Goal: Information Seeking & Learning: Learn about a topic

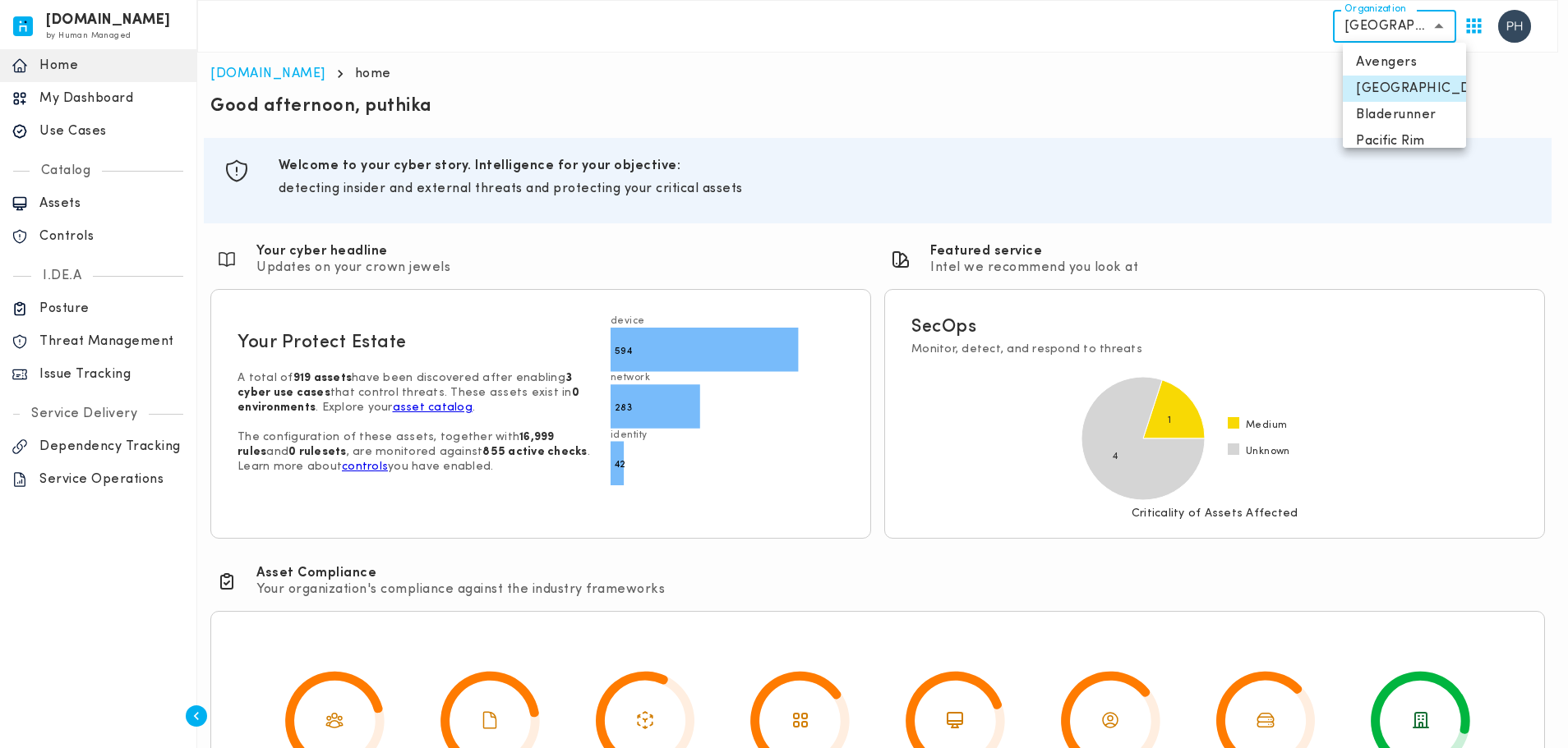
click at [1397, 33] on body "[DOMAIN_NAME] by Human Managed {"resourceSet":[{"resourceId":"invicta-io/web/na…" at bounding box center [784, 444] width 1568 height 889
click at [1078, 94] on div at bounding box center [789, 374] width 1577 height 748
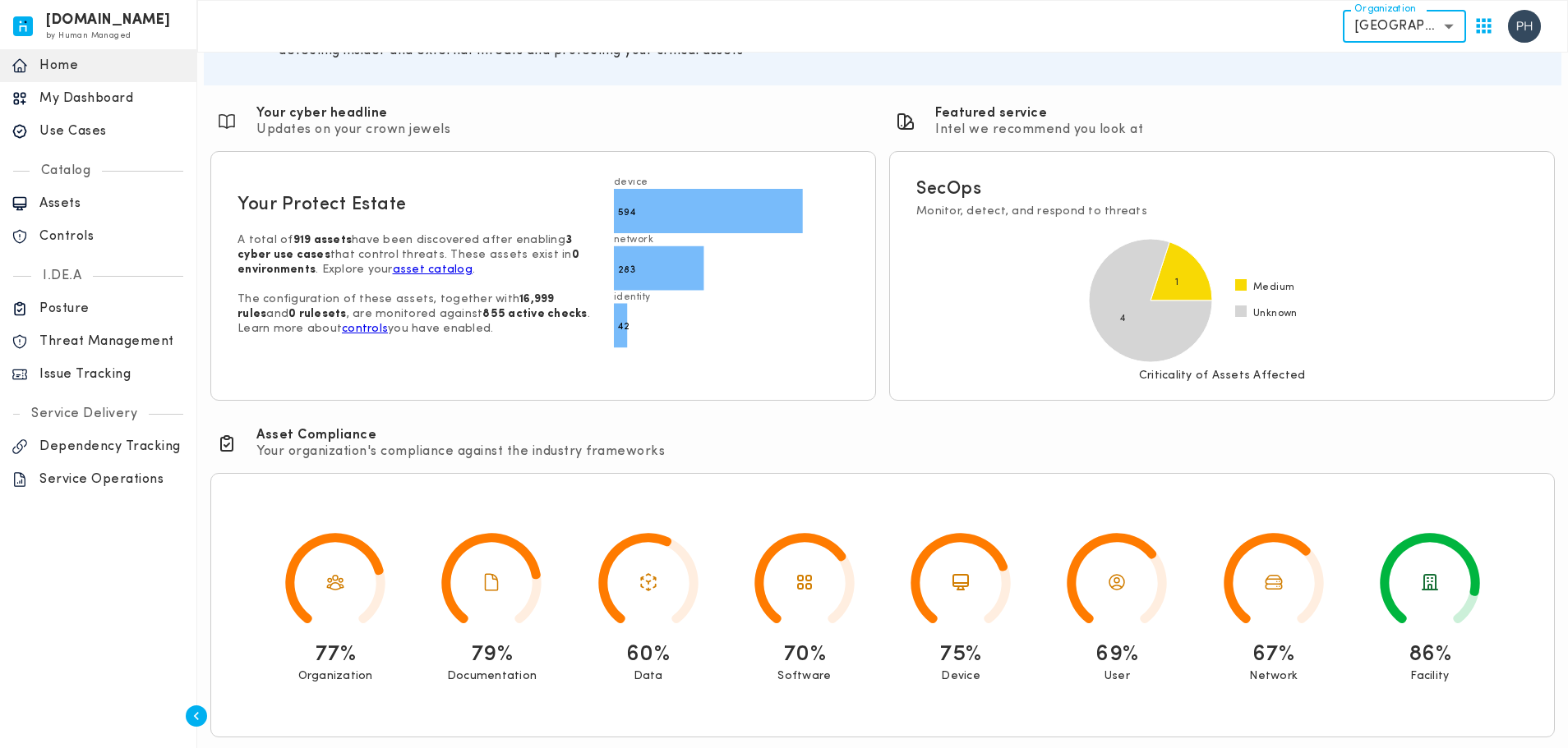
scroll to position [140, 0]
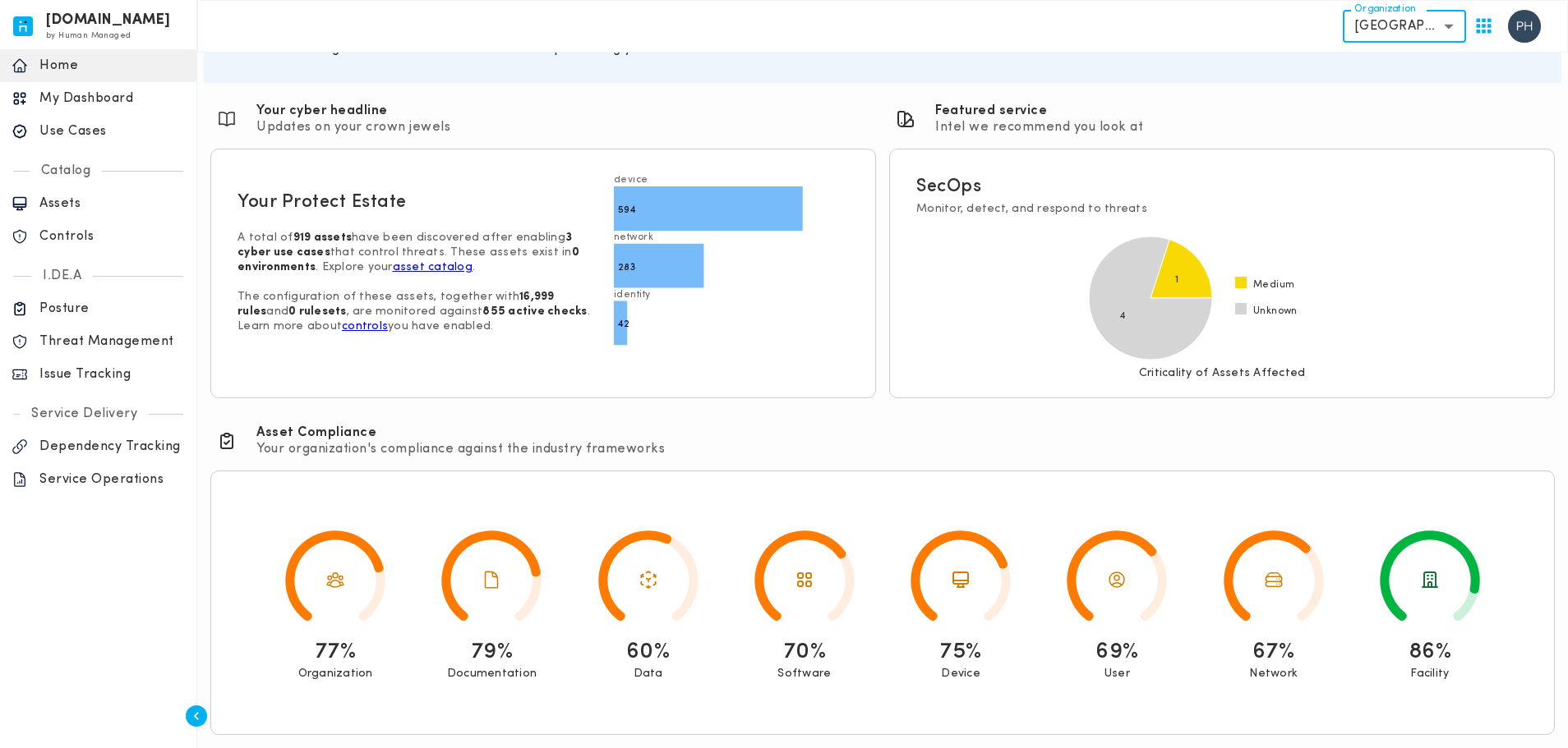
click at [89, 237] on p "Controls" at bounding box center [112, 236] width 146 height 16
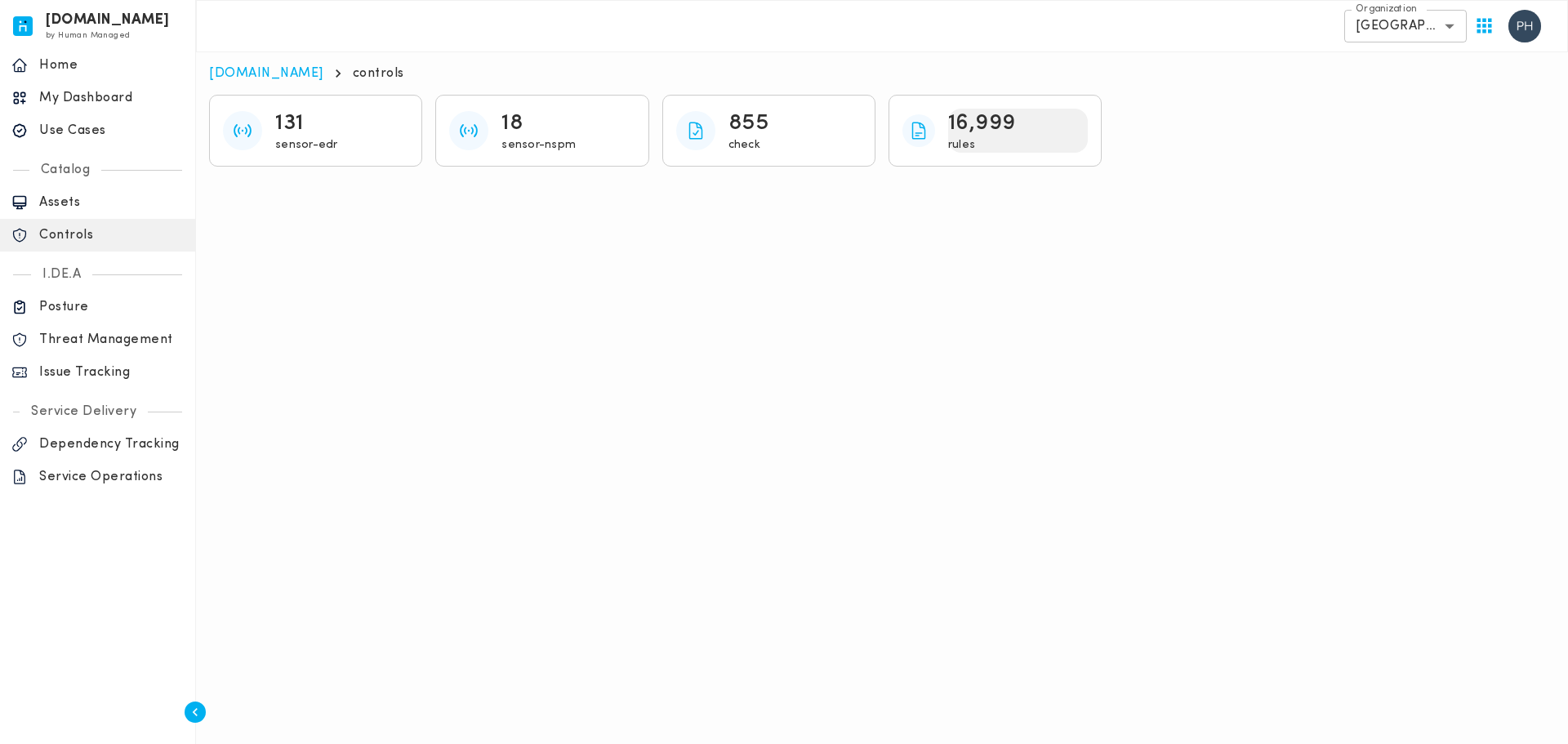
click at [988, 132] on p "16,999" at bounding box center [982, 123] width 67 height 29
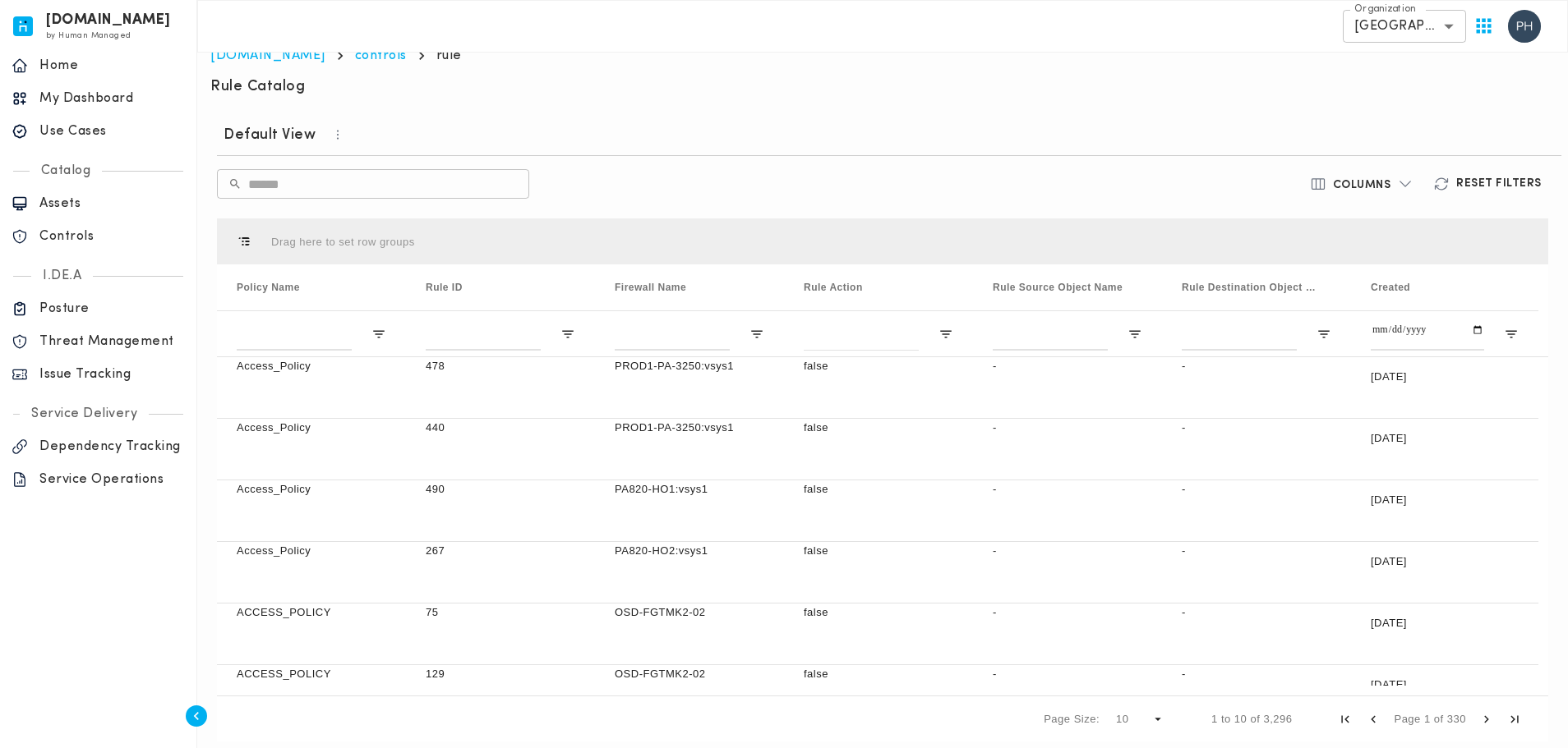
scroll to position [31, 0]
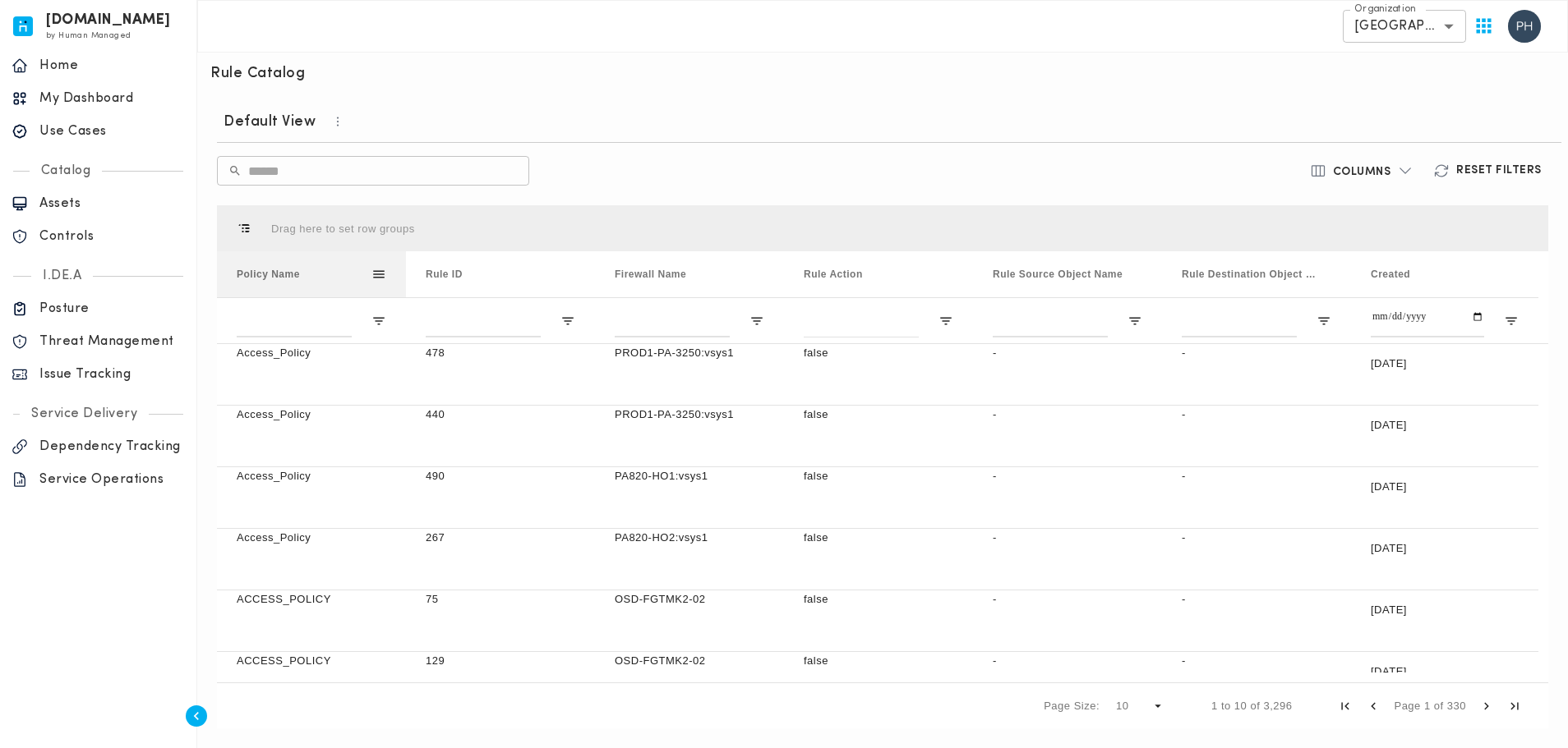
click at [273, 275] on span "Policy Name" at bounding box center [267, 274] width 63 height 11
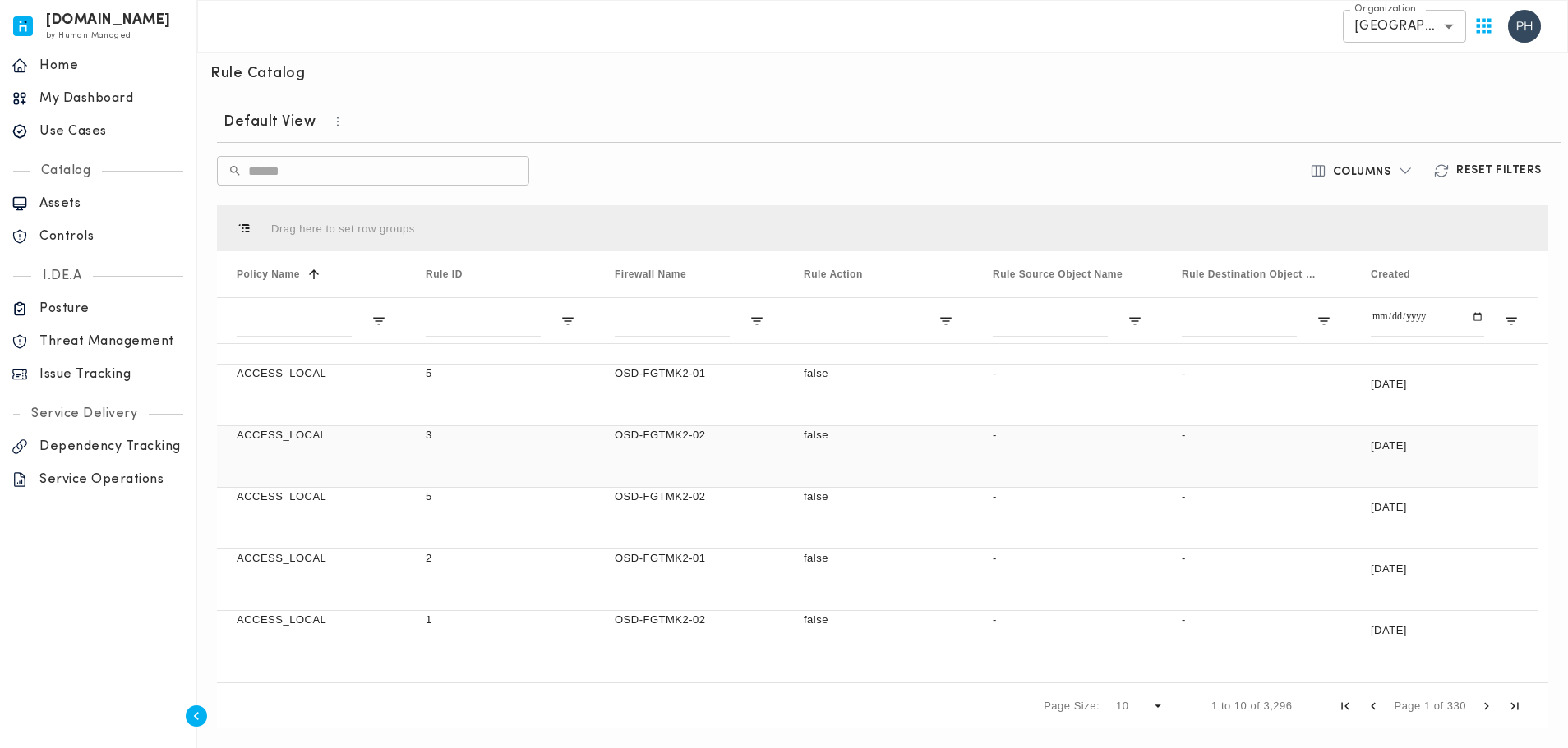
scroll to position [288, 0]
click at [1161, 712] on span "Page Size" at bounding box center [1158, 707] width 15 height 15
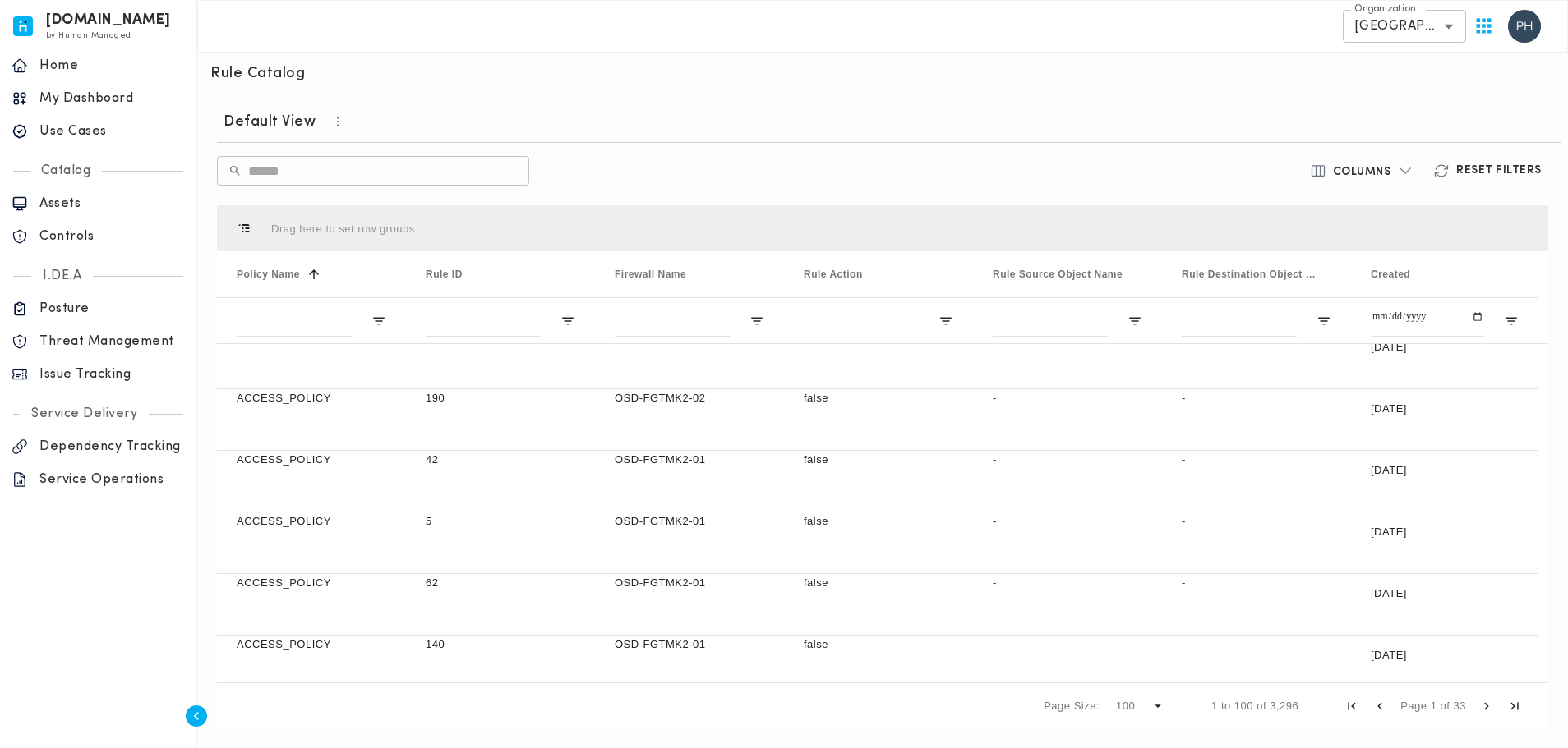
scroll to position [0, 0]
click at [383, 328] on div at bounding box center [311, 320] width 189 height 46
click at [376, 320] on span "Open Filter Menu" at bounding box center [379, 321] width 15 height 15
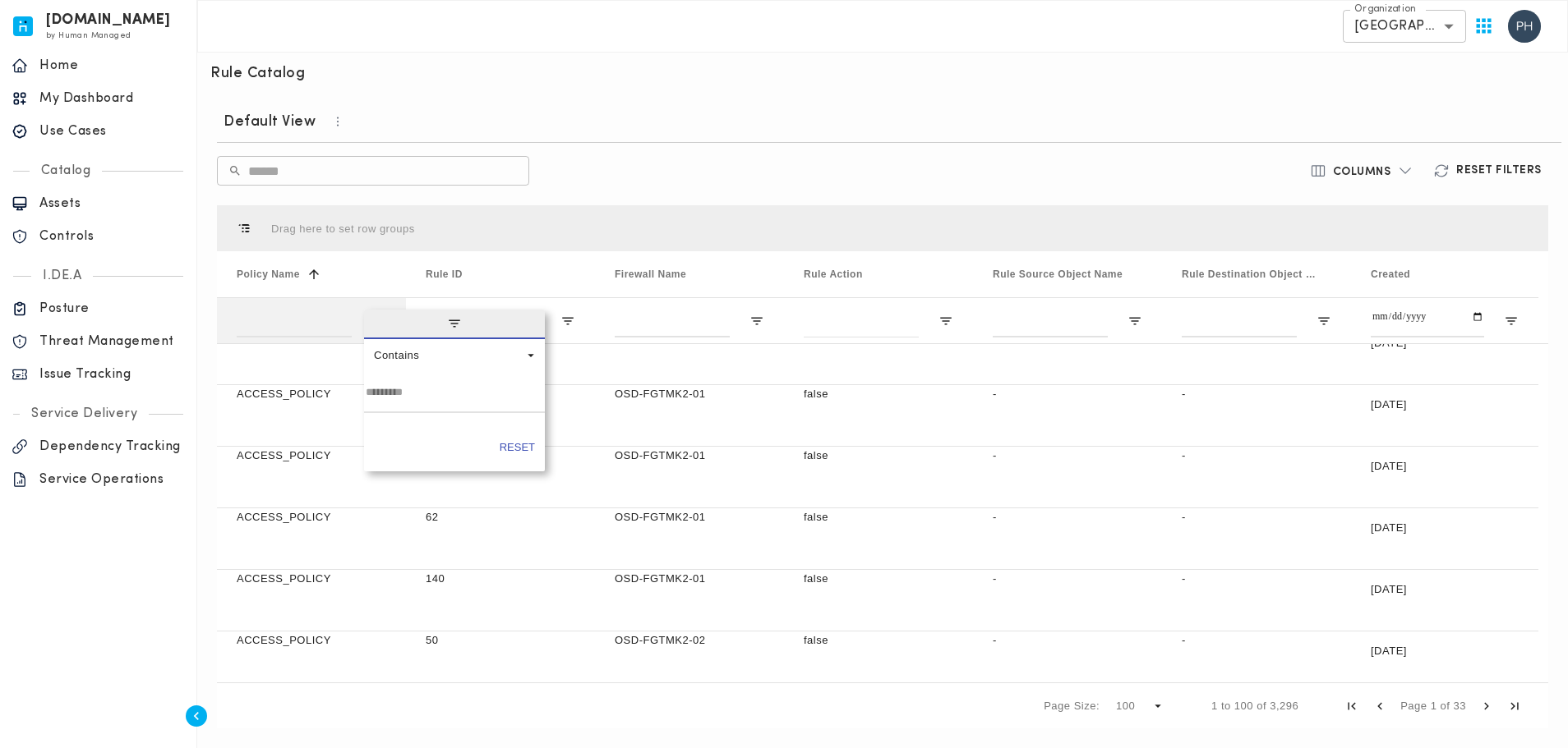
click at [376, 320] on span "filter" at bounding box center [455, 324] width 181 height 29
click at [376, 320] on span "Open Filter Menu" at bounding box center [379, 321] width 15 height 15
click at [492, 361] on div "Contains" at bounding box center [448, 355] width 150 height 12
click at [498, 361] on div "Contains" at bounding box center [448, 355] width 150 height 12
click at [763, 116] on div "Default View" at bounding box center [888, 120] width 1344 height 16
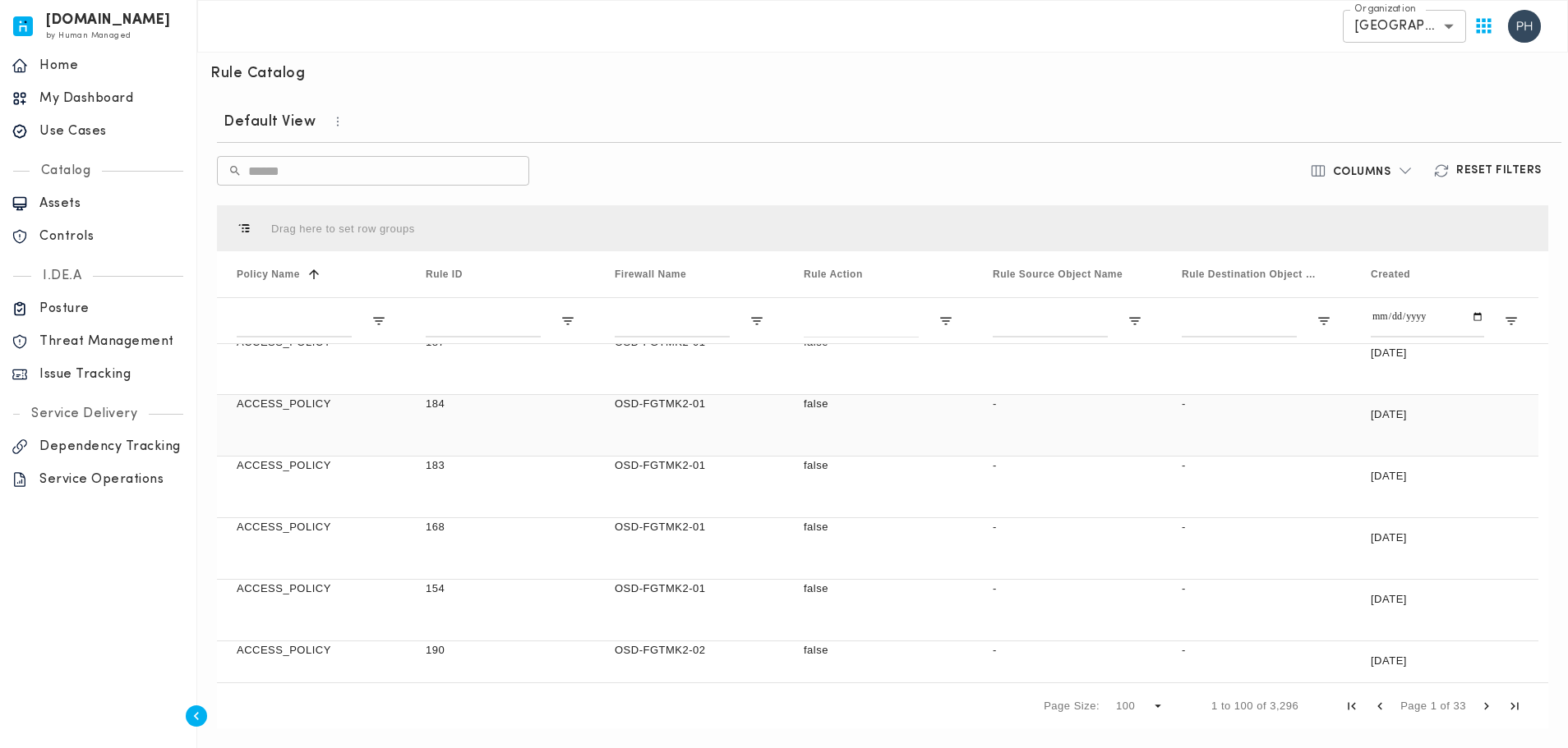
scroll to position [1109, 0]
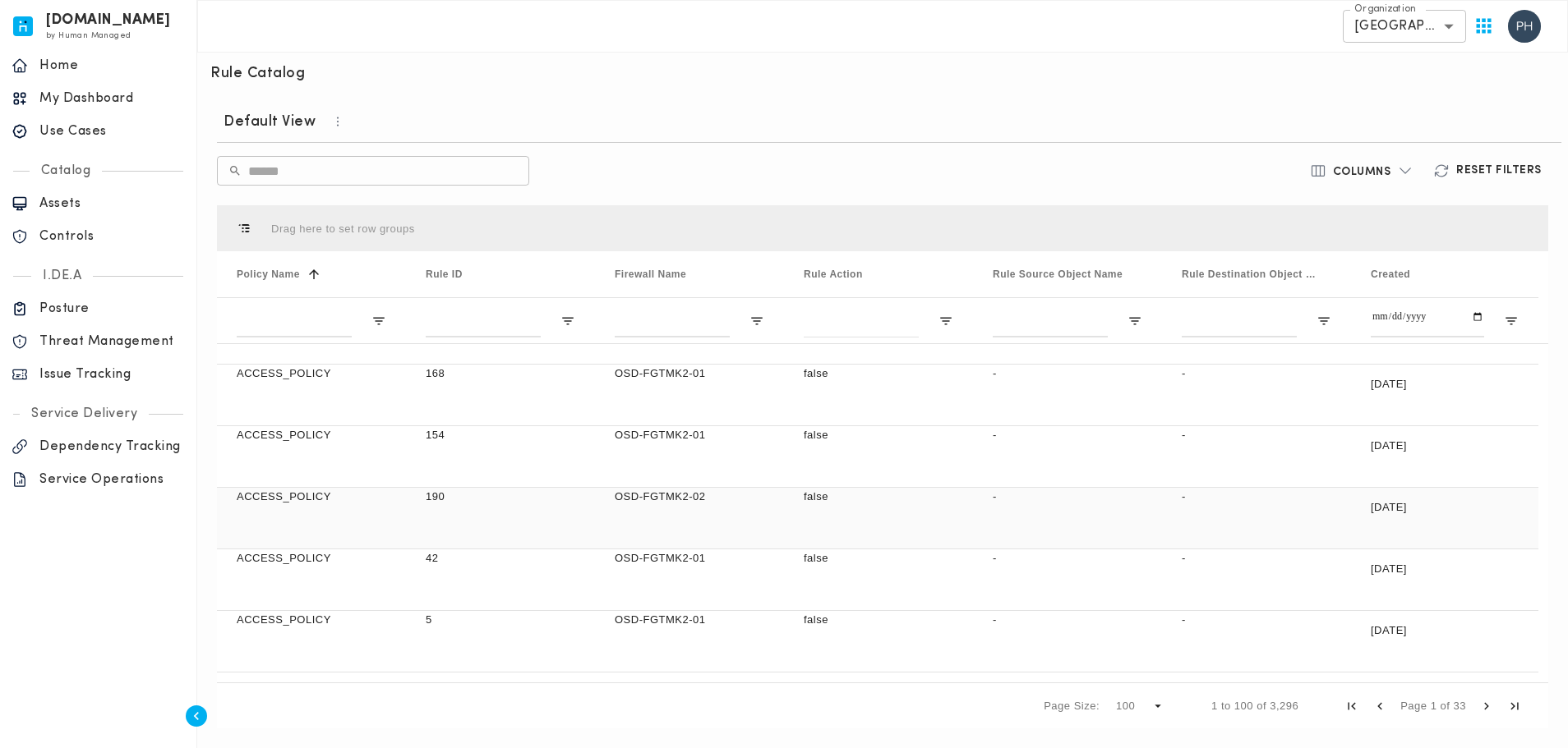
click at [281, 515] on div "ACCESS_POLICY" at bounding box center [311, 518] width 189 height 61
click at [1512, 709] on span "Last Page" at bounding box center [1514, 707] width 15 height 15
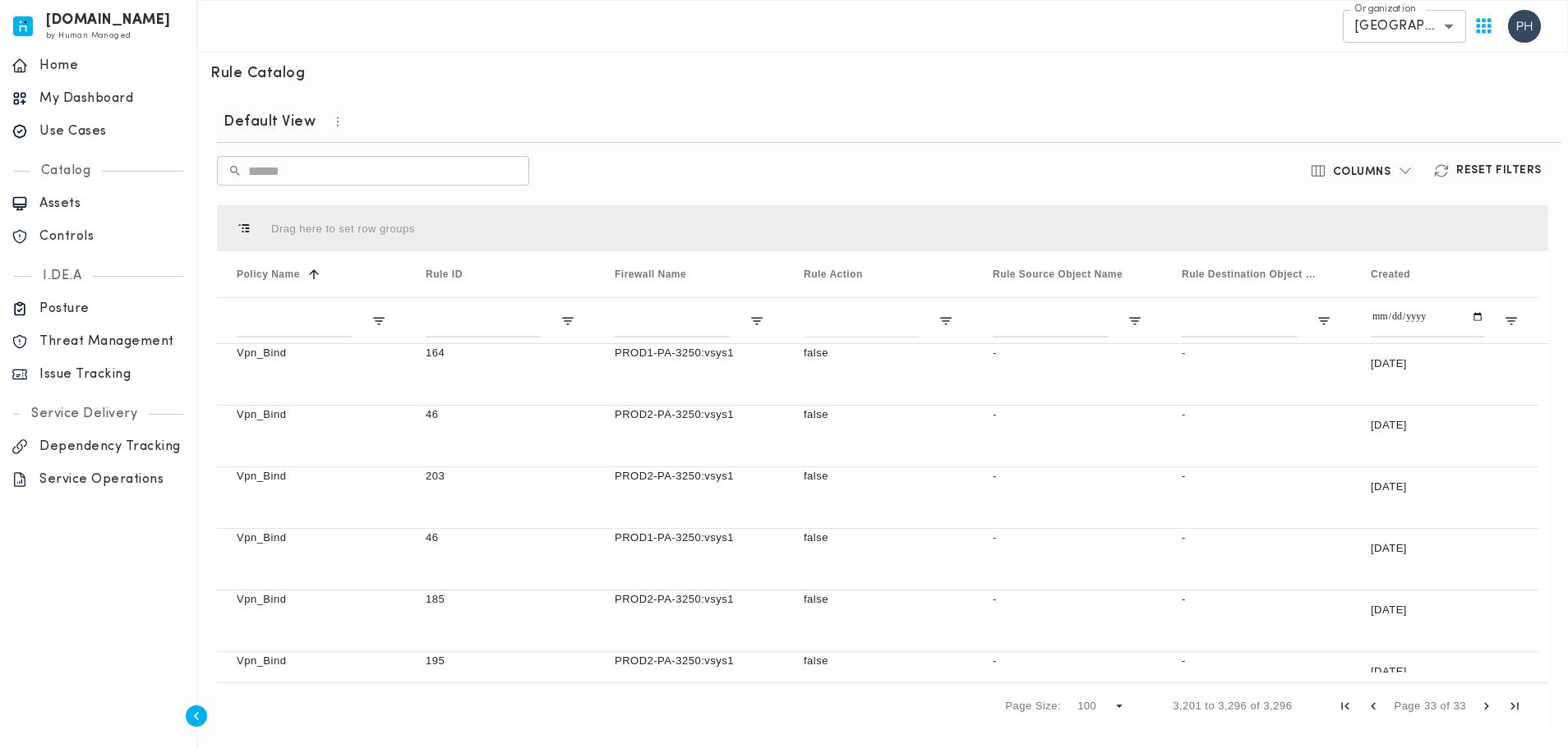
click at [94, 209] on p "Assets" at bounding box center [112, 203] width 146 height 16
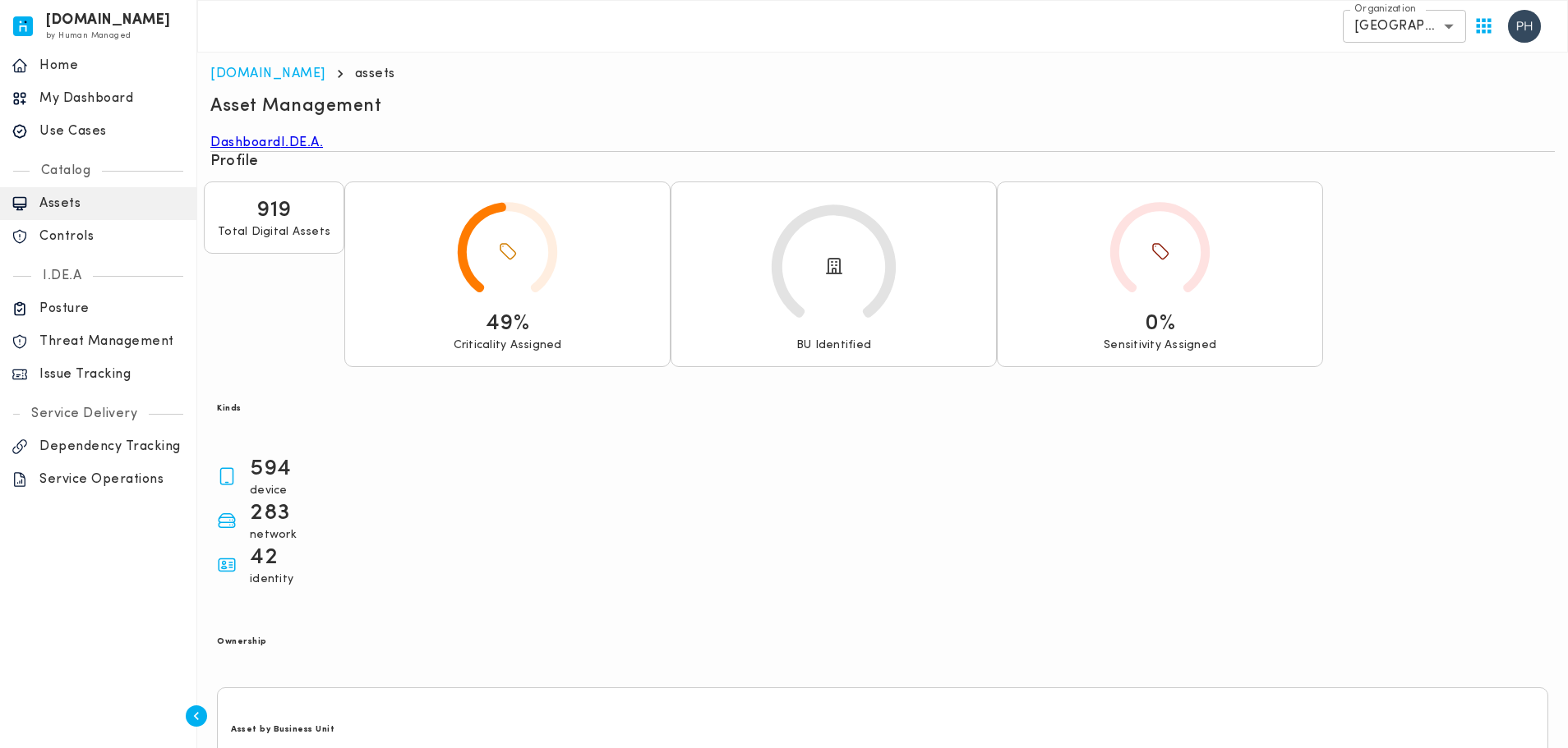
click at [324, 151] on link "I.DE.A." at bounding box center [302, 142] width 42 height 16
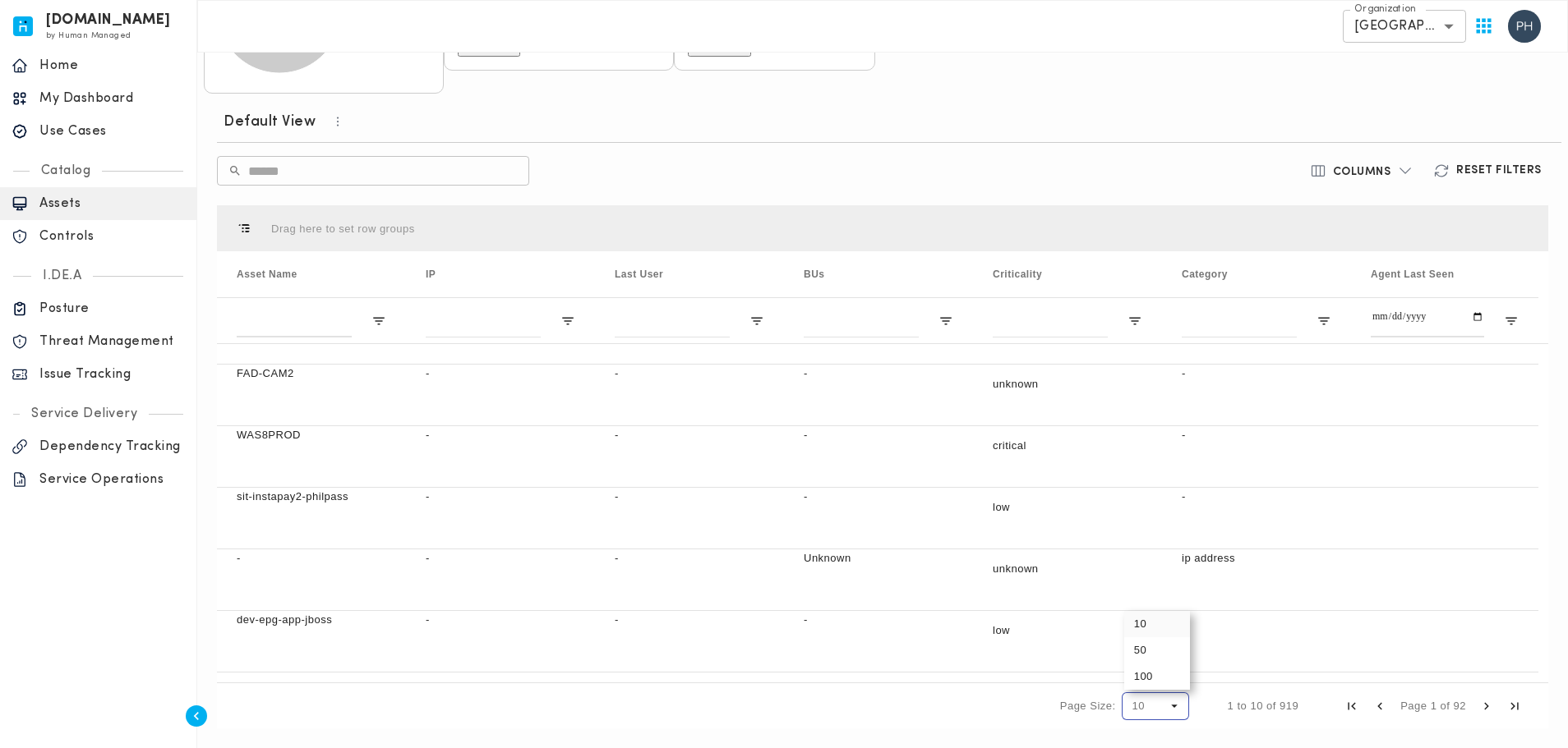
click at [1173, 707] on span "Page Size" at bounding box center [1175, 707] width 15 height 15
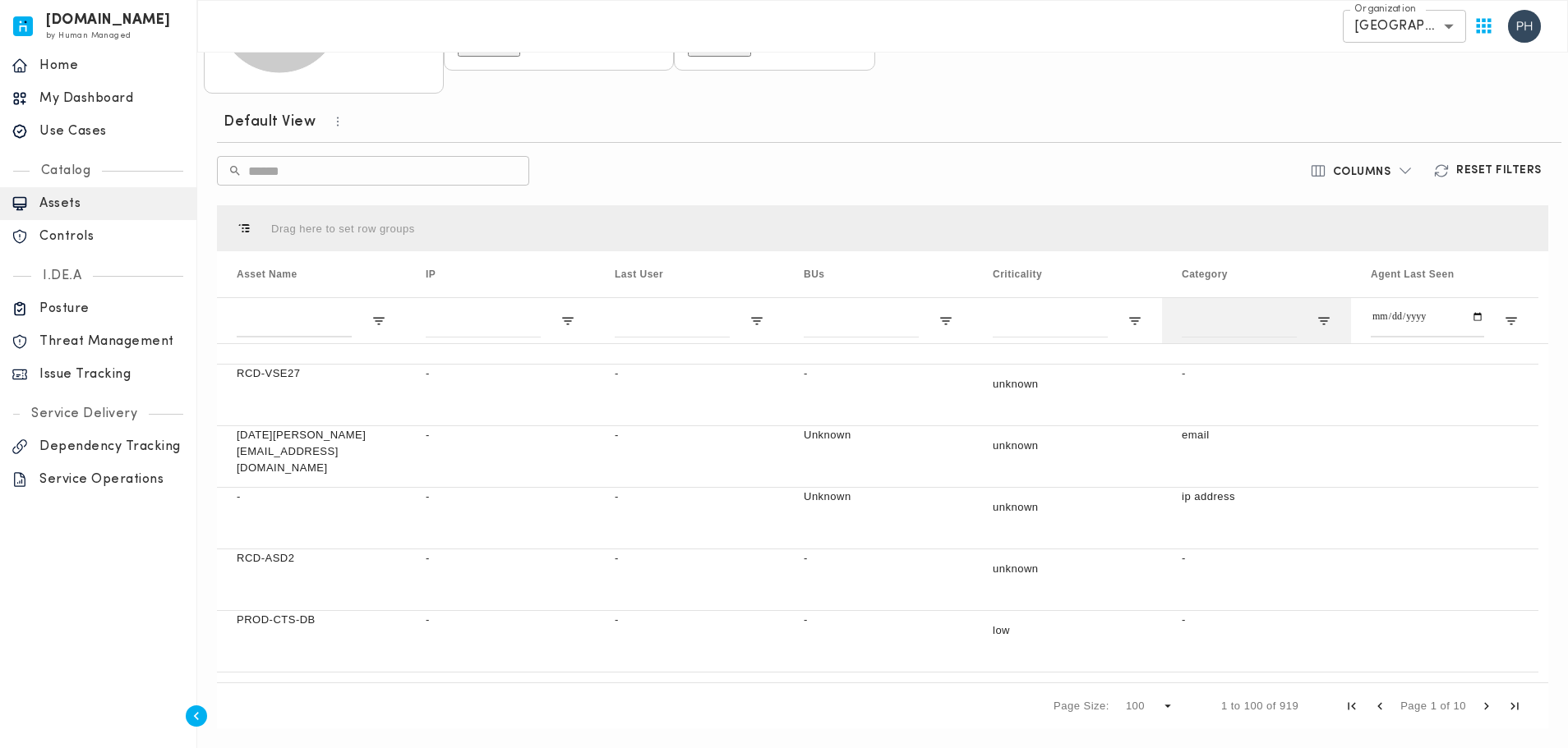
click at [1304, 323] on div at bounding box center [1256, 320] width 189 height 46
click at [1321, 321] on span "Open Filter Menu" at bounding box center [1324, 321] width 15 height 15
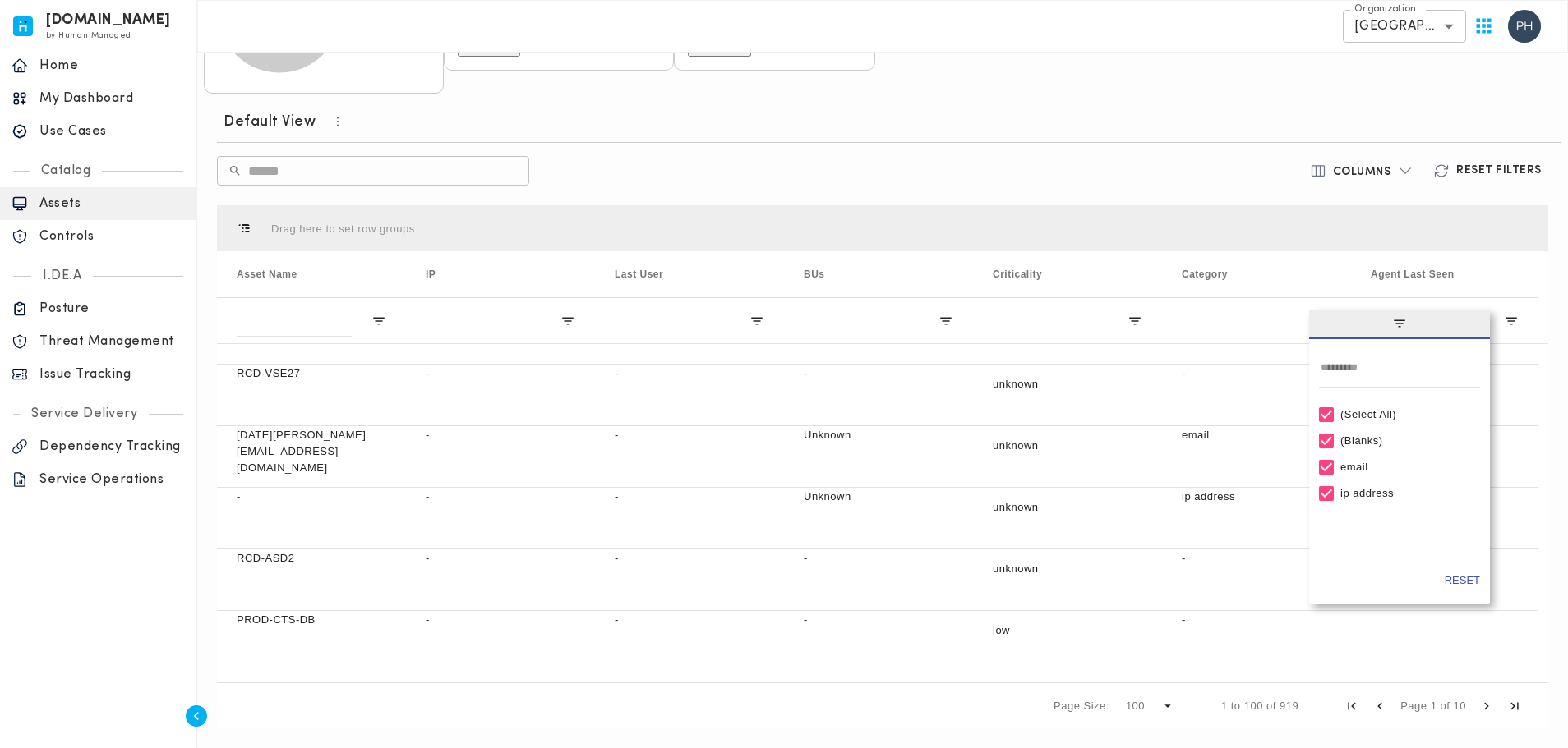
click at [881, 171] on div "​ ​" at bounding box center [662, 170] width 891 height 29
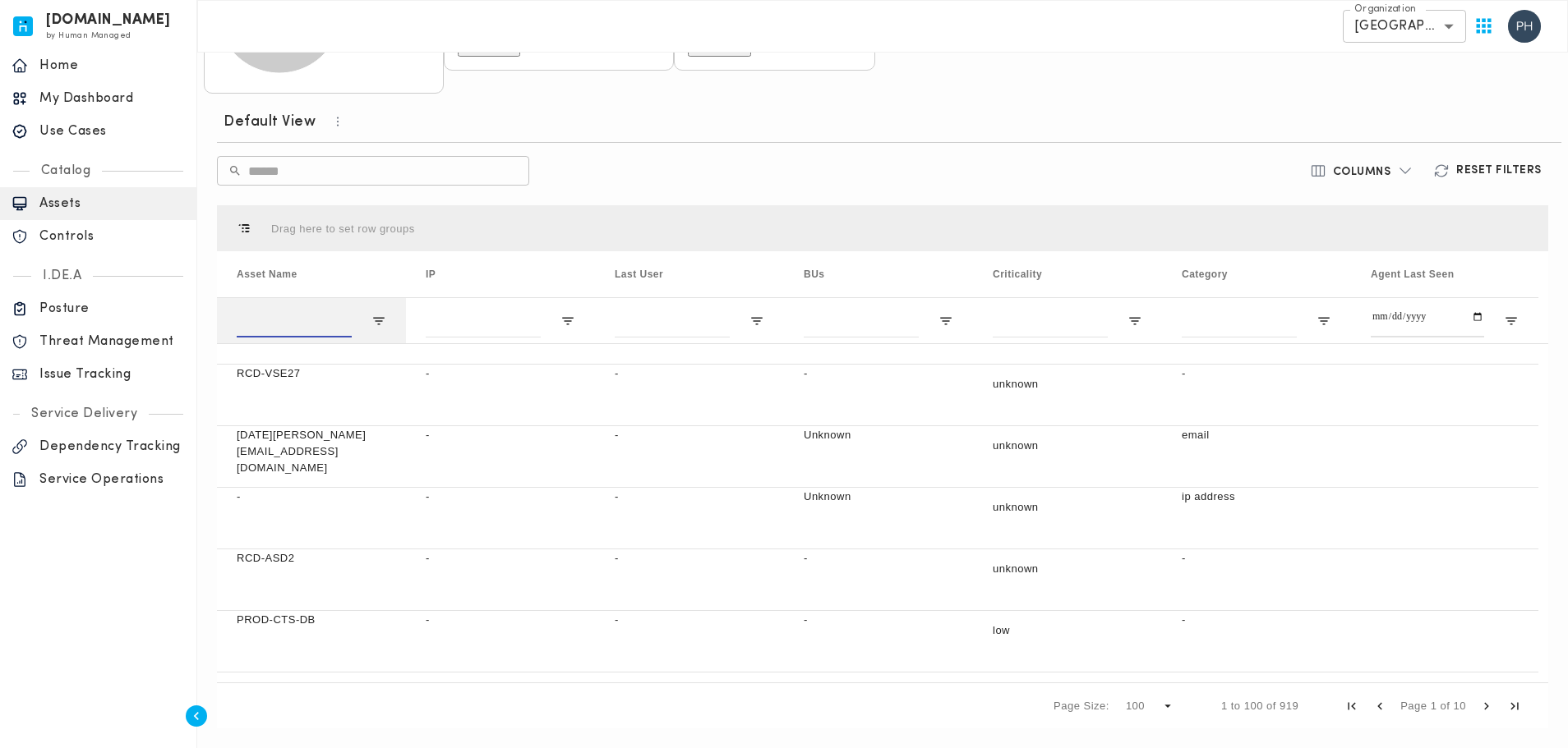
click at [346, 326] on input "Asset Name Filter Input" at bounding box center [294, 321] width 115 height 33
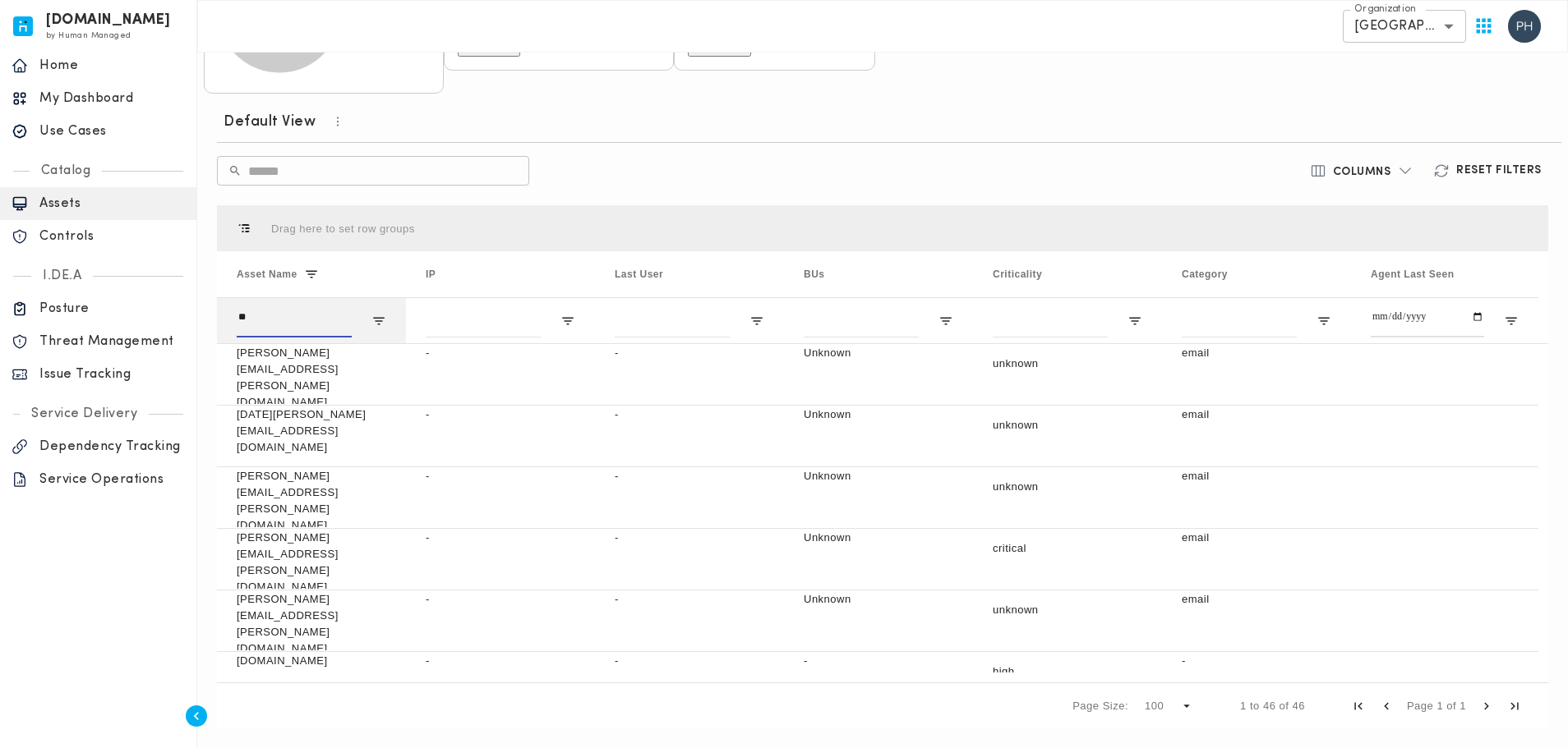
type input "*"
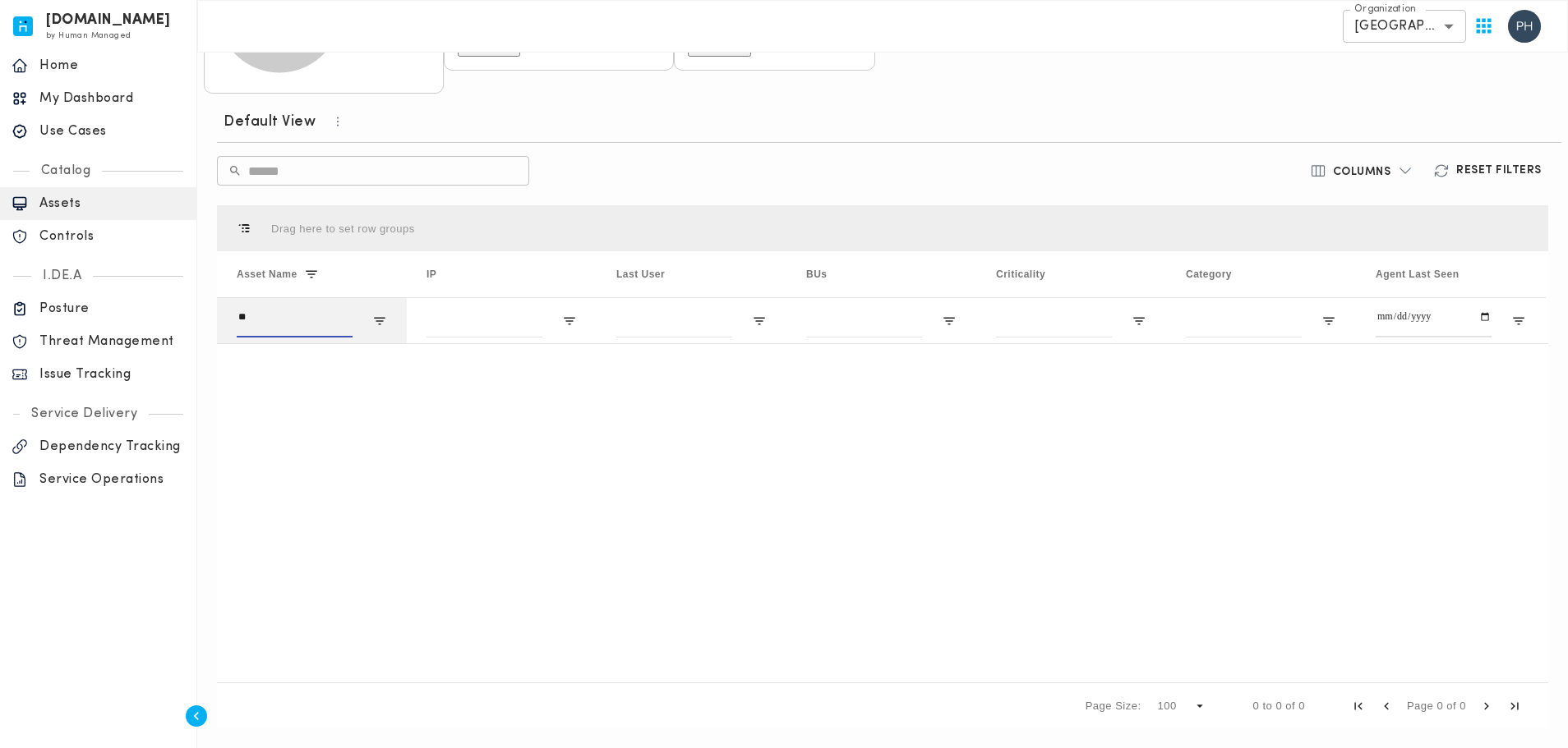
type input "*"
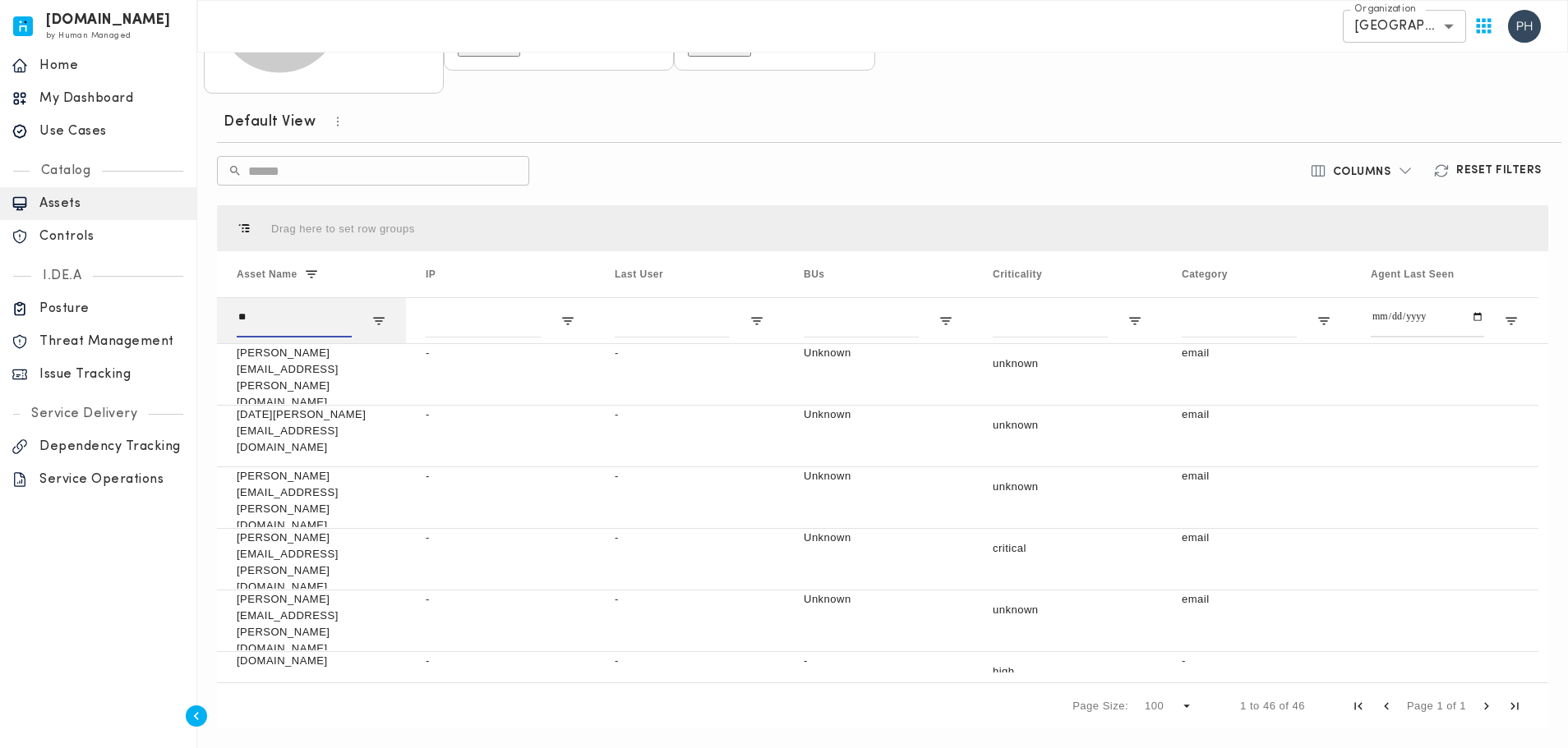
type input "*"
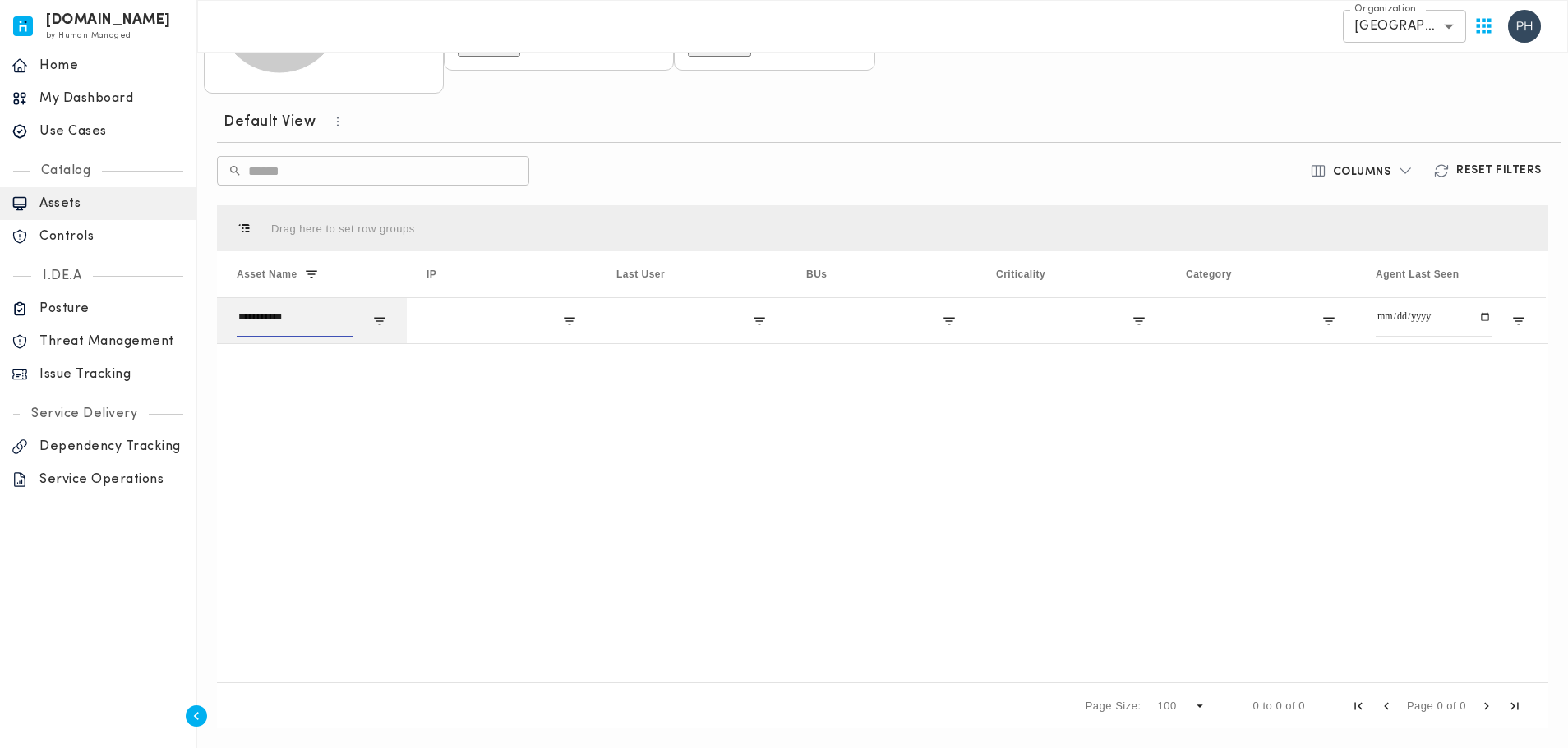
click at [264, 318] on input "**********" at bounding box center [294, 321] width 116 height 33
click at [296, 320] on input "**********" at bounding box center [294, 321] width 116 height 33
click at [273, 320] on input "**********" at bounding box center [294, 321] width 116 height 33
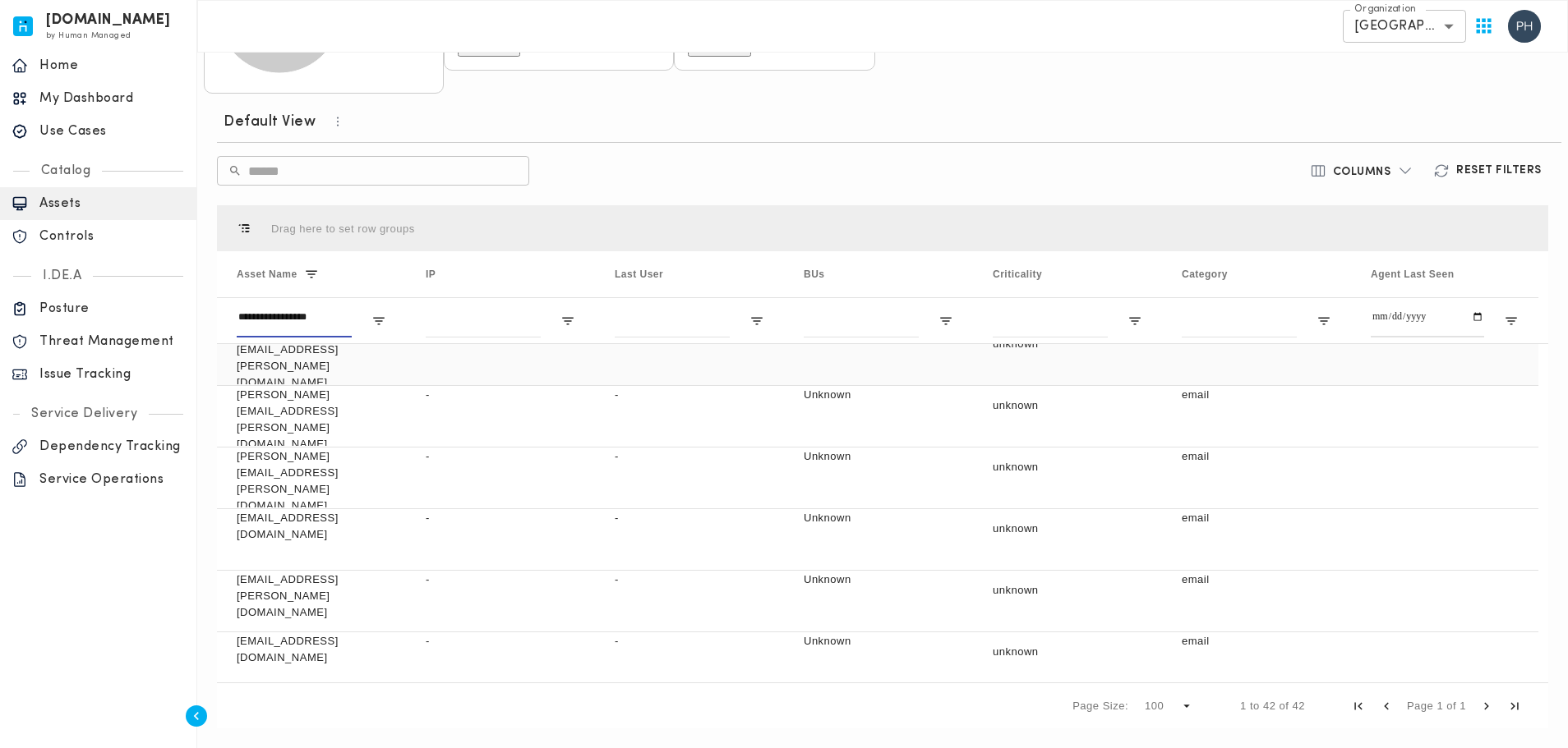
scroll to position [883, 0]
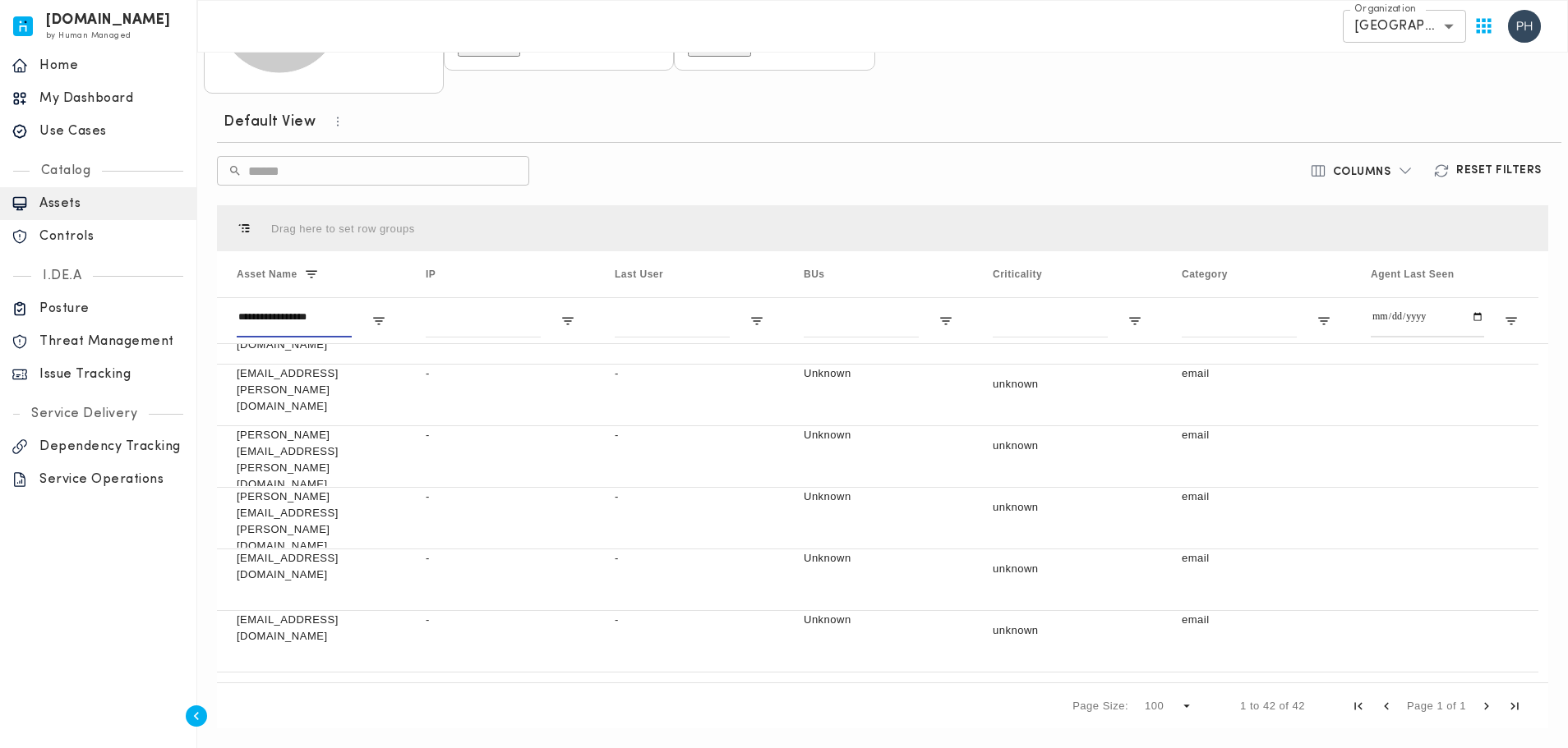
type input "**********"
click at [88, 134] on p "Use Cases" at bounding box center [112, 131] width 146 height 16
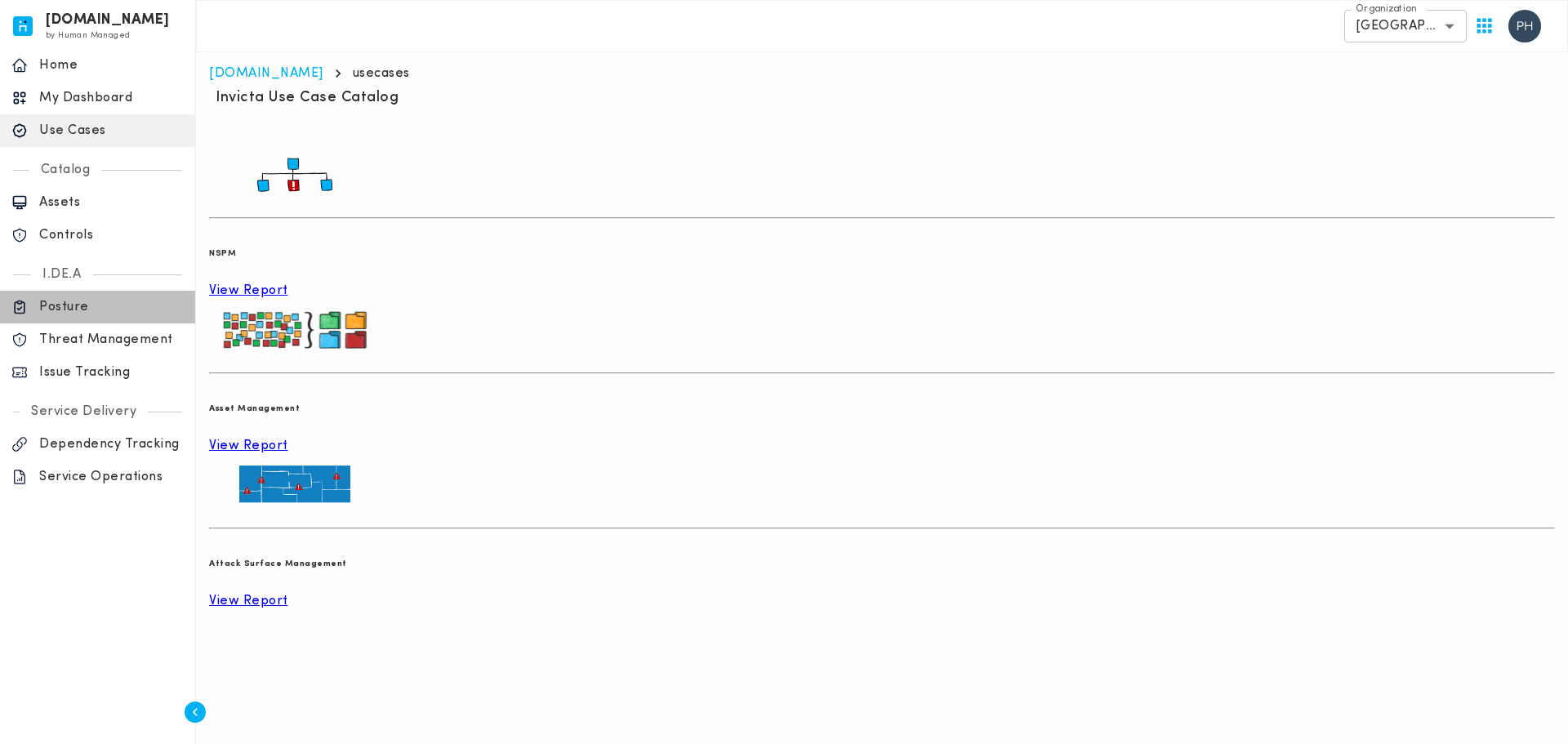
click at [74, 310] on p "Posture" at bounding box center [111, 307] width 145 height 16
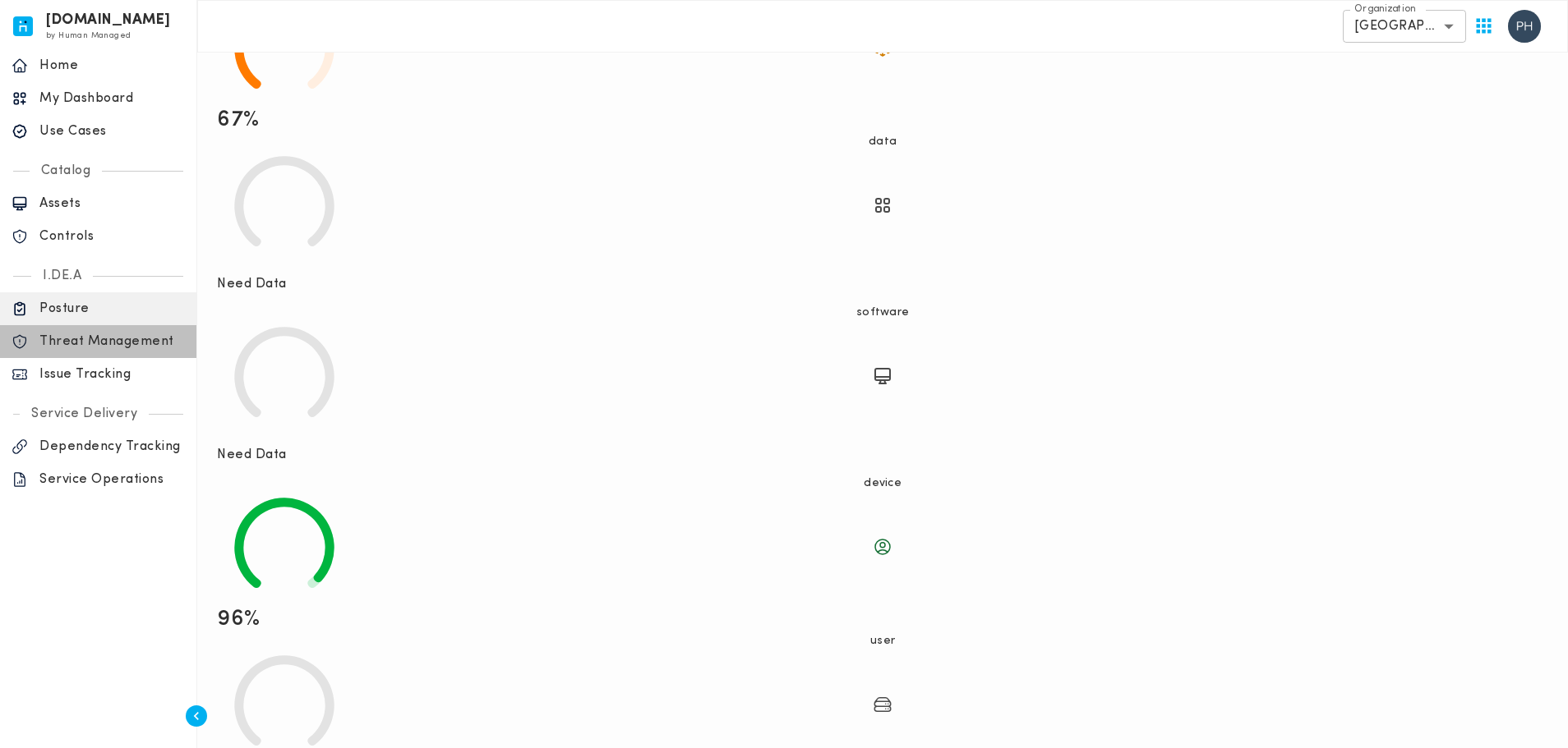
click at [128, 342] on p "Threat Management" at bounding box center [112, 341] width 146 height 16
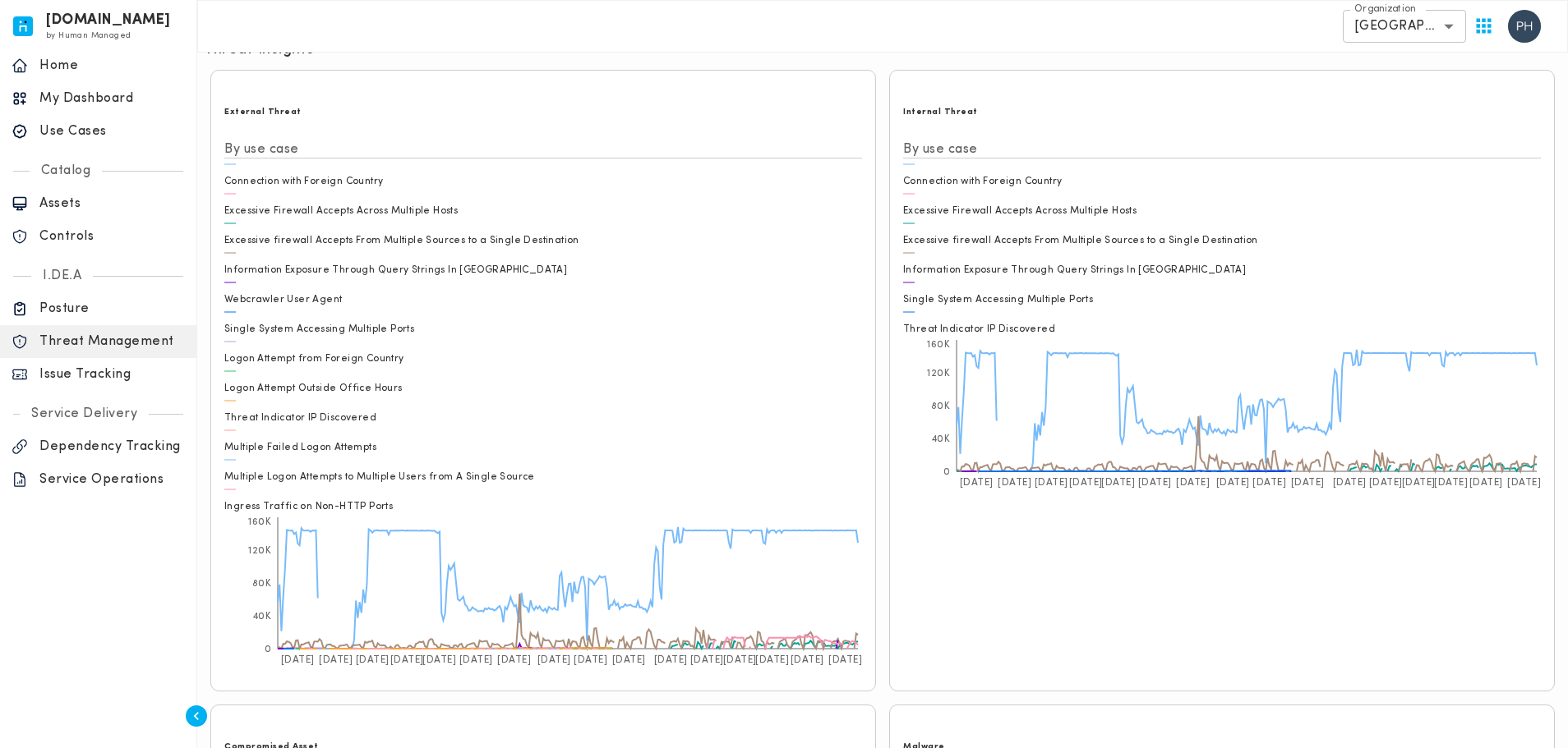
scroll to position [48, 0]
click at [133, 380] on p "Issue Tracking" at bounding box center [112, 374] width 146 height 16
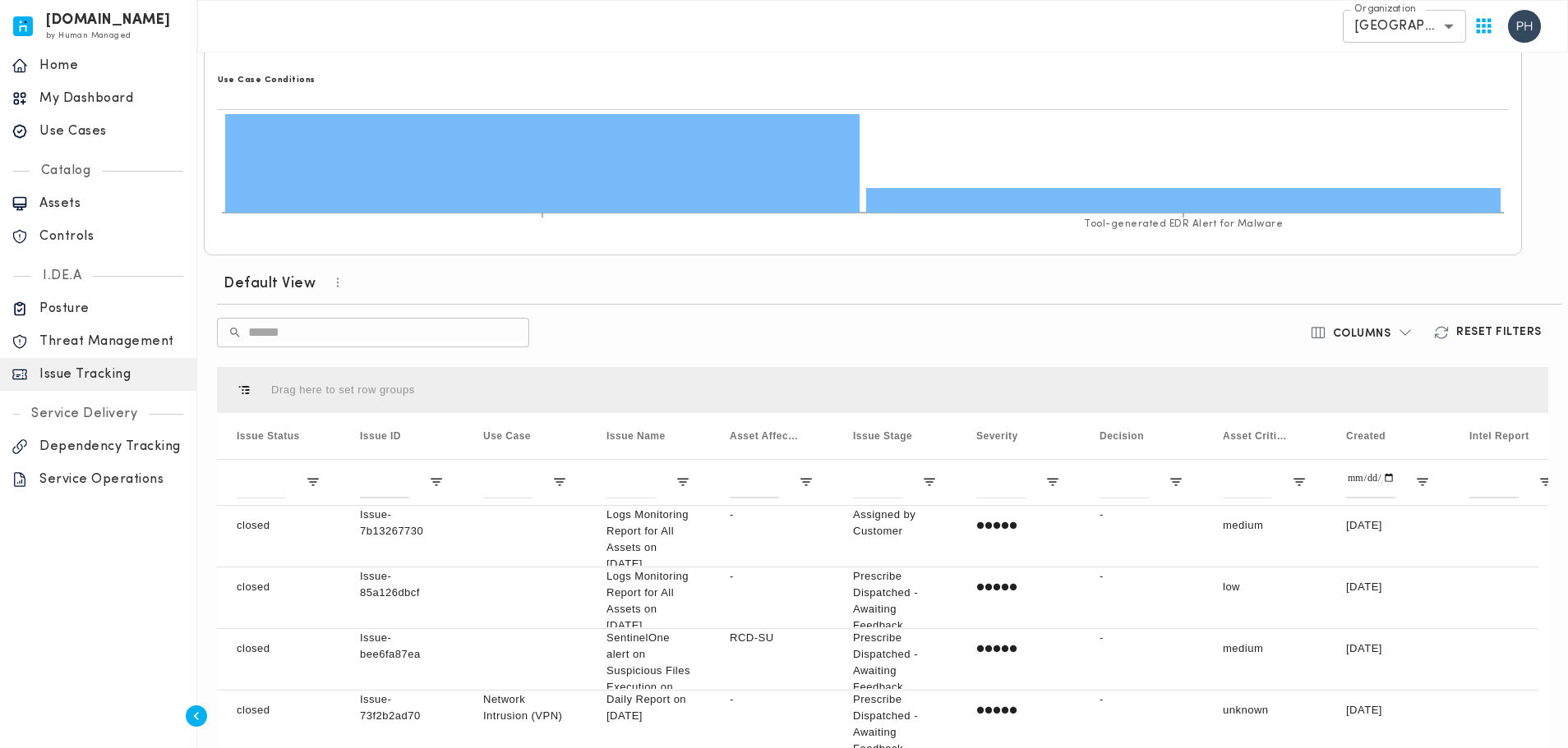
scroll to position [328, 0]
click at [1375, 430] on span "Created" at bounding box center [1366, 436] width 40 height 11
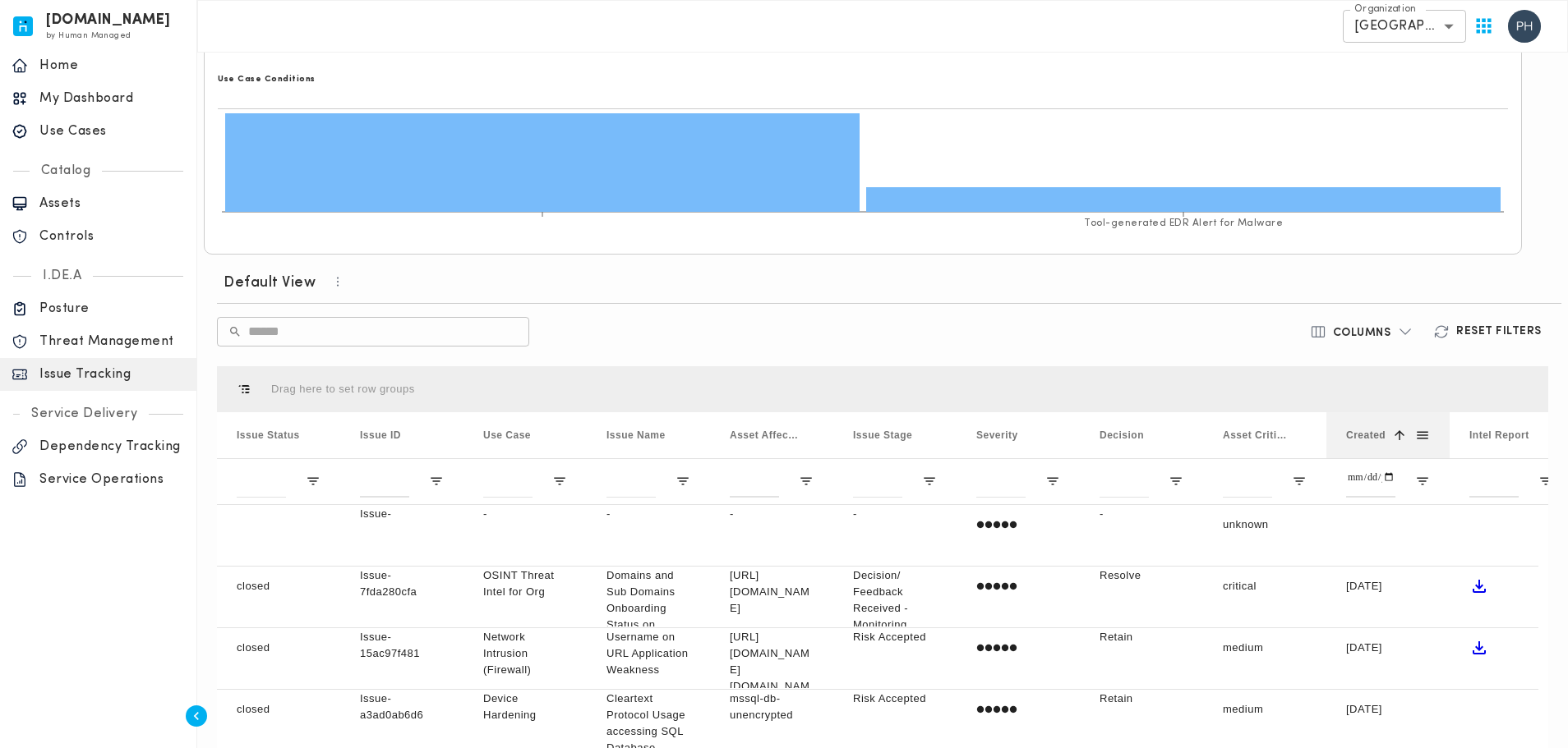
click at [1375, 430] on span "Created" at bounding box center [1366, 436] width 40 height 11
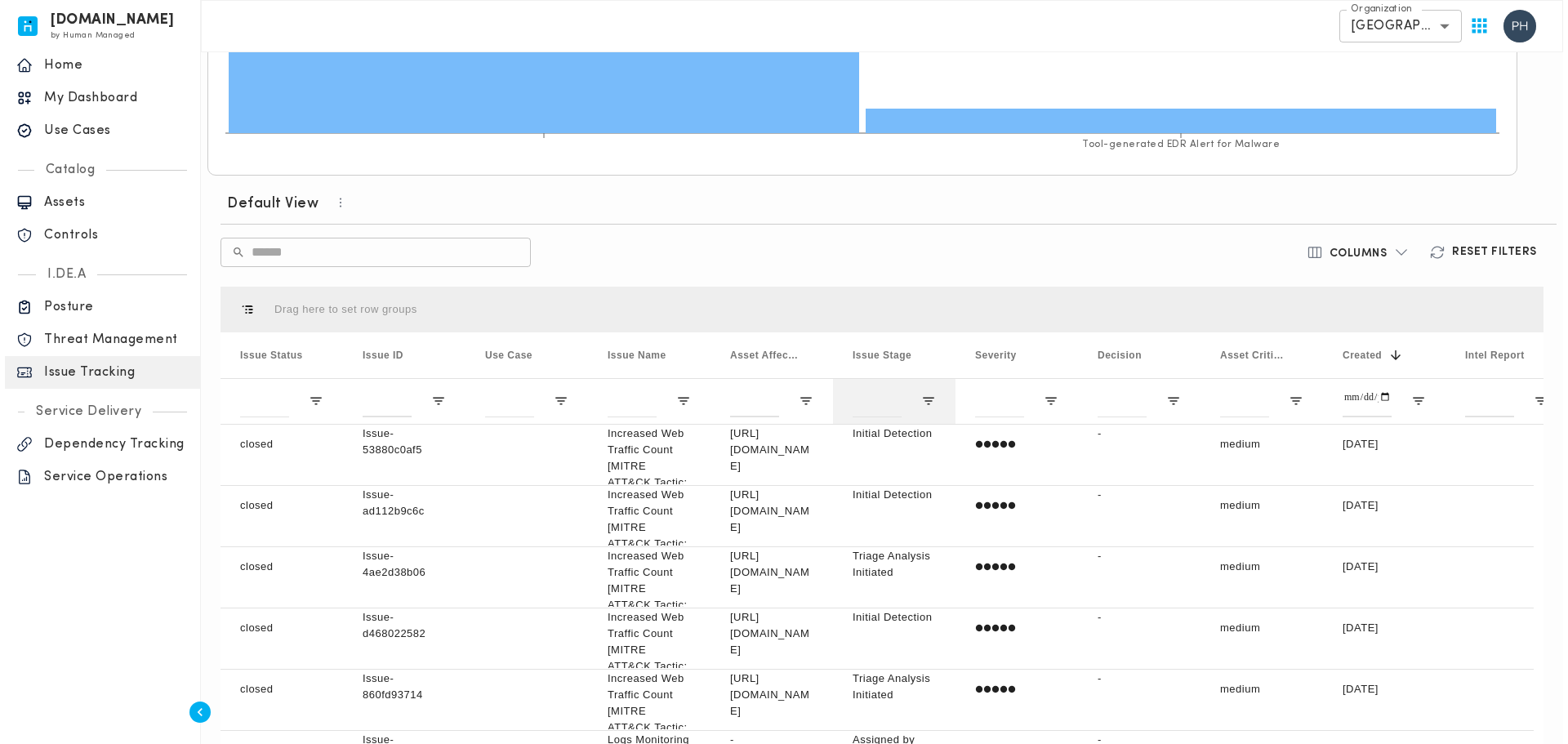
scroll to position [409, 0]
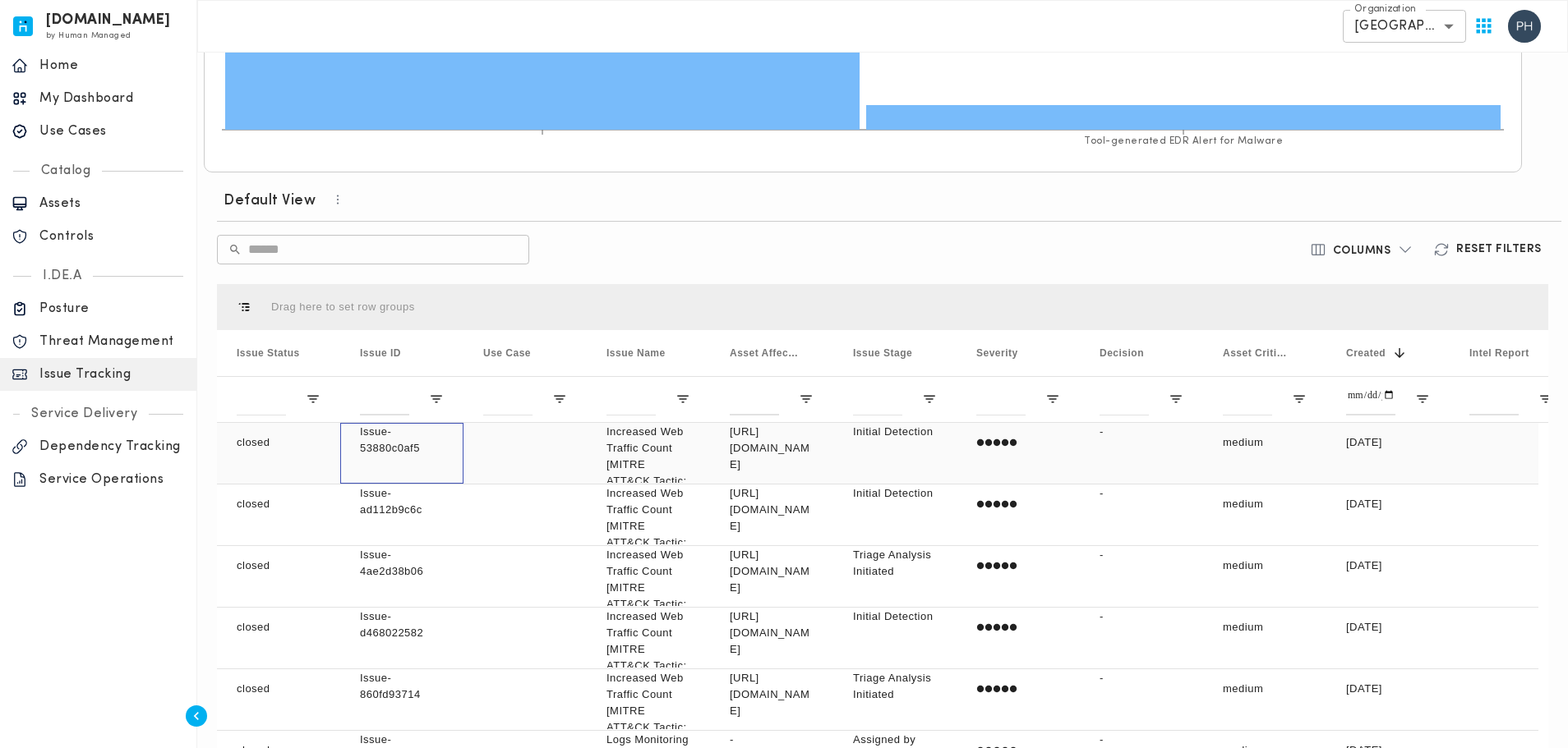
click at [408, 423] on p "Issue-53880c0af5" at bounding box center [401, 439] width 84 height 33
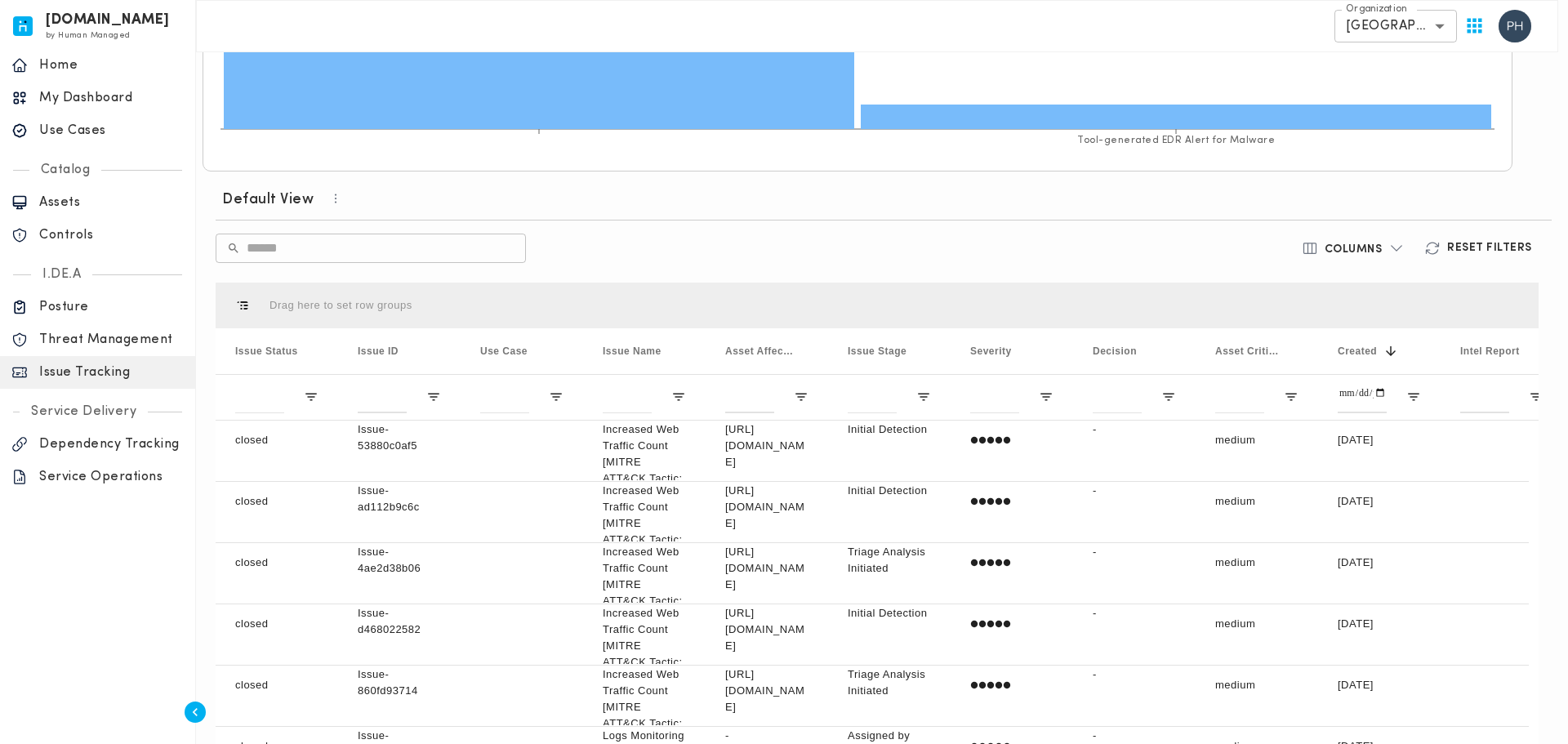
scroll to position [83, 0]
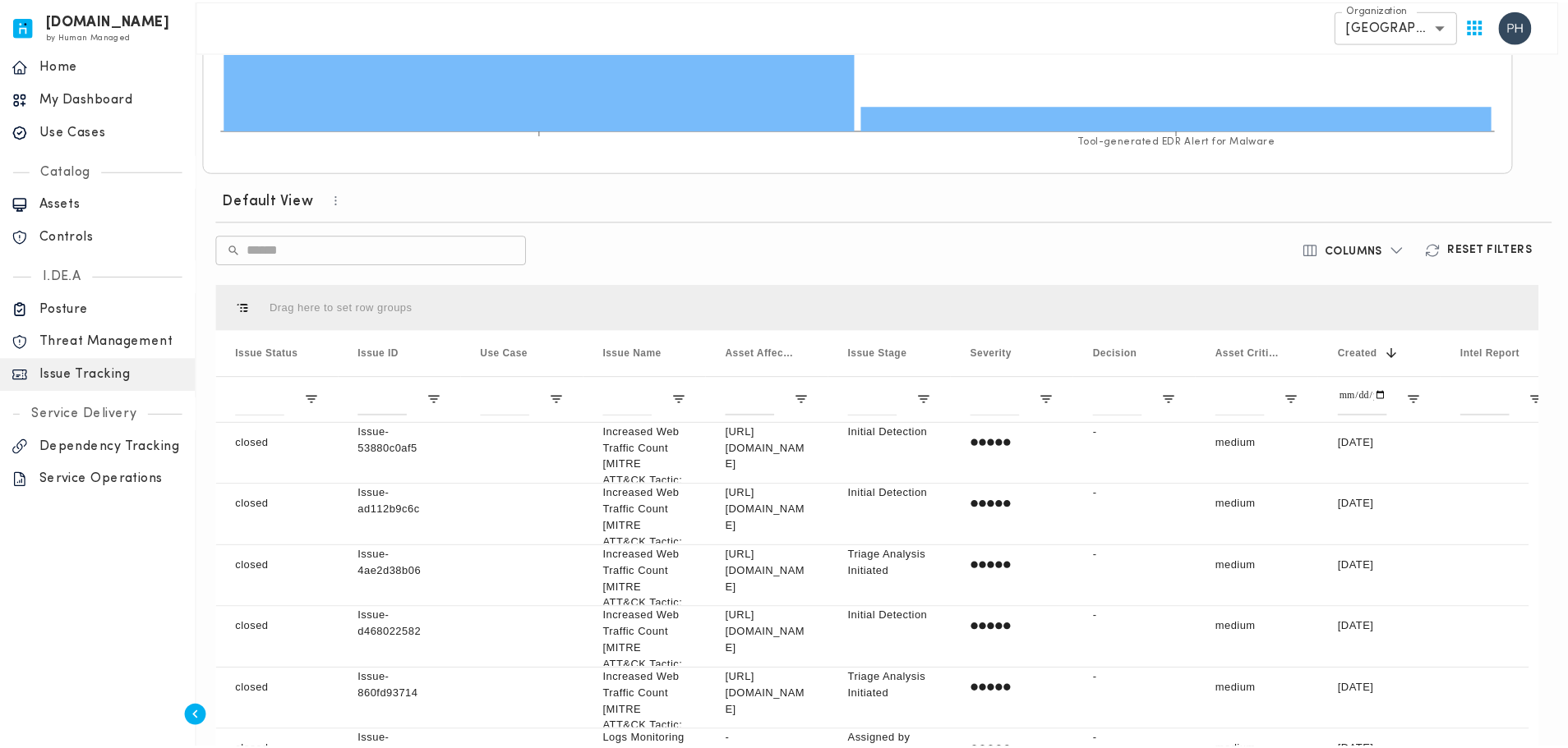
scroll to position [0, 0]
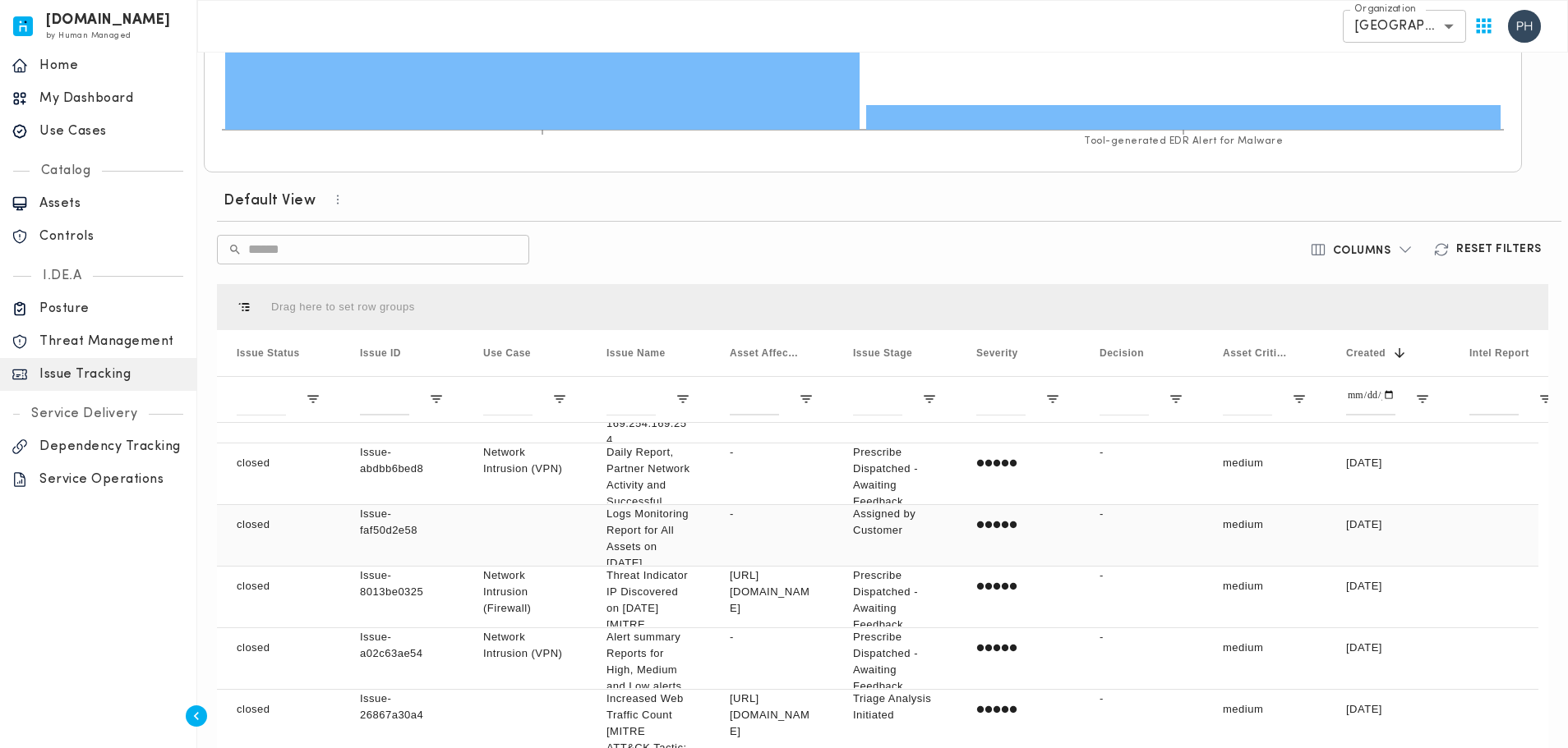
scroll to position [706, 0]
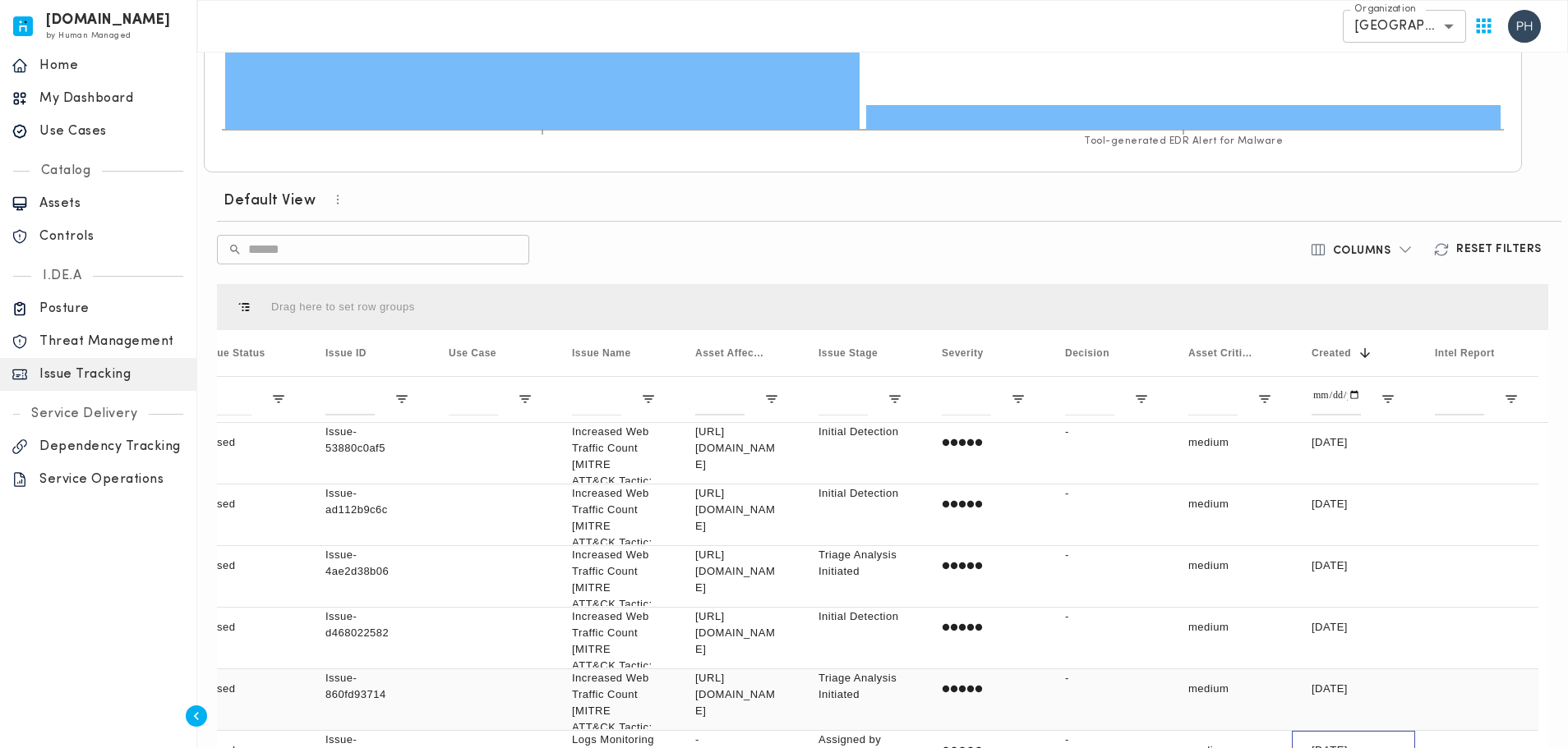
drag, startPoint x: 1300, startPoint y: 699, endPoint x: 1078, endPoint y: 687, distance: 222.3
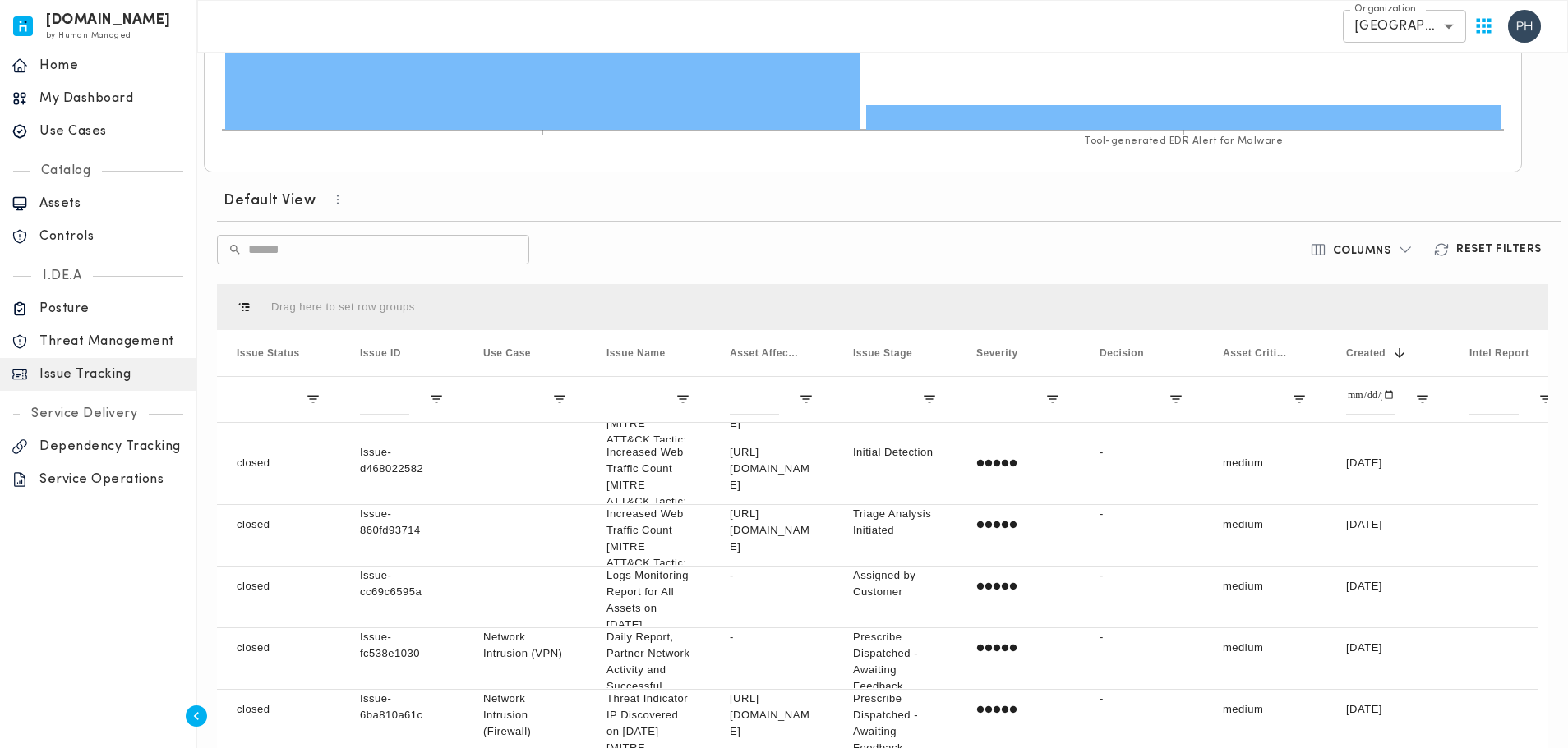
click at [124, 443] on p "Dependency Tracking" at bounding box center [112, 446] width 146 height 16
